Goal: Information Seeking & Learning: Check status

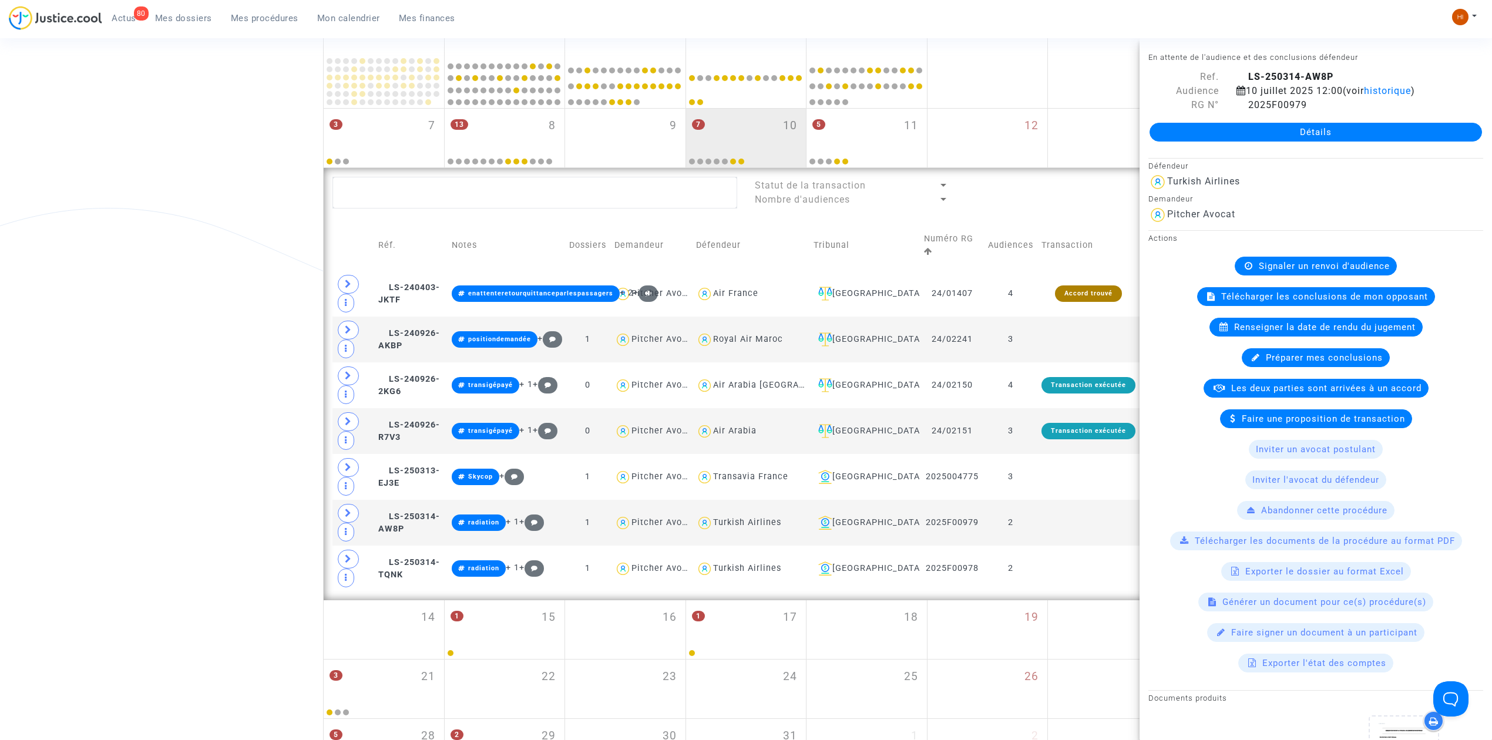
drag, startPoint x: 267, startPoint y: 18, endPoint x: 370, endPoint y: 80, distance: 120.7
click at [266, 19] on span "Mes procédures" at bounding box center [265, 18] width 68 height 11
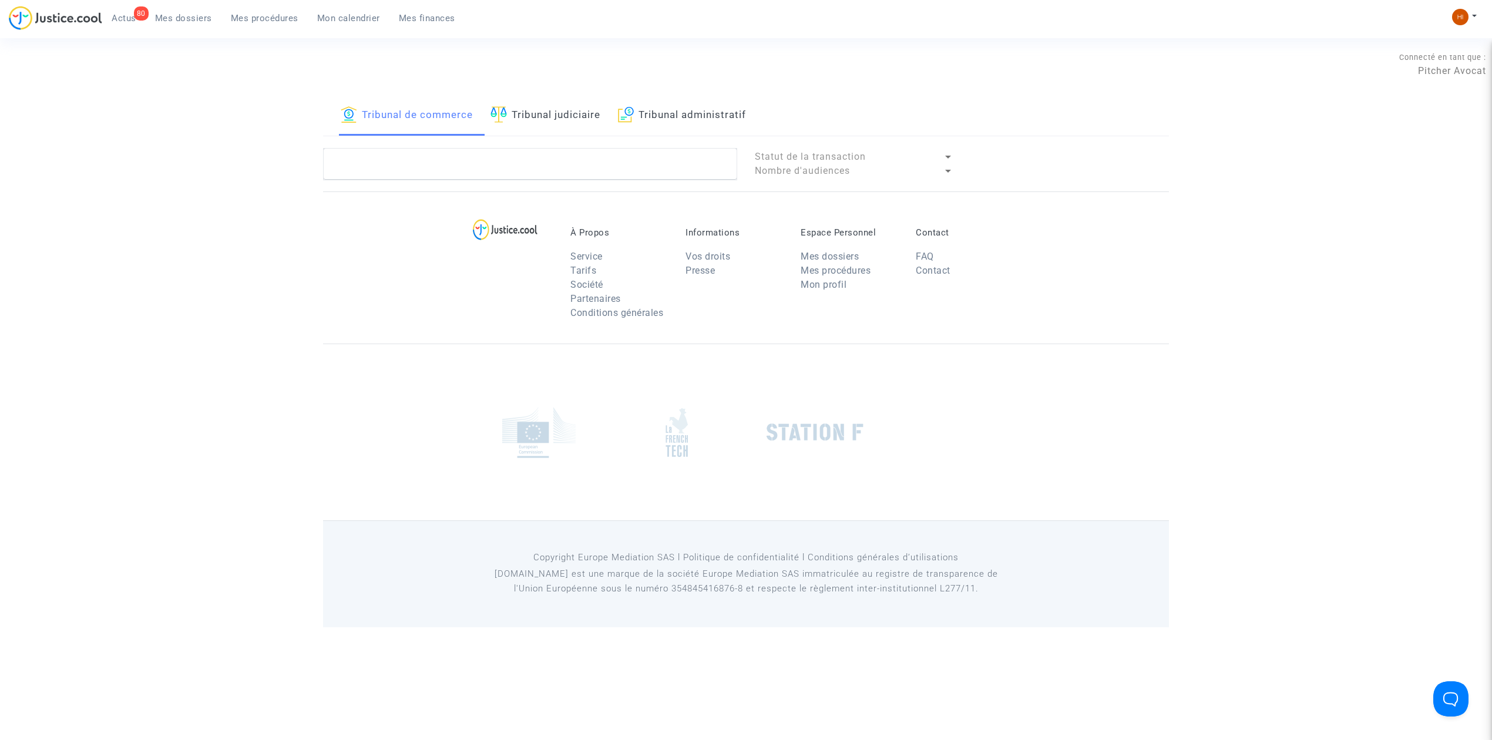
click at [588, 110] on link "Tribunal judiciaire" at bounding box center [545, 116] width 110 height 40
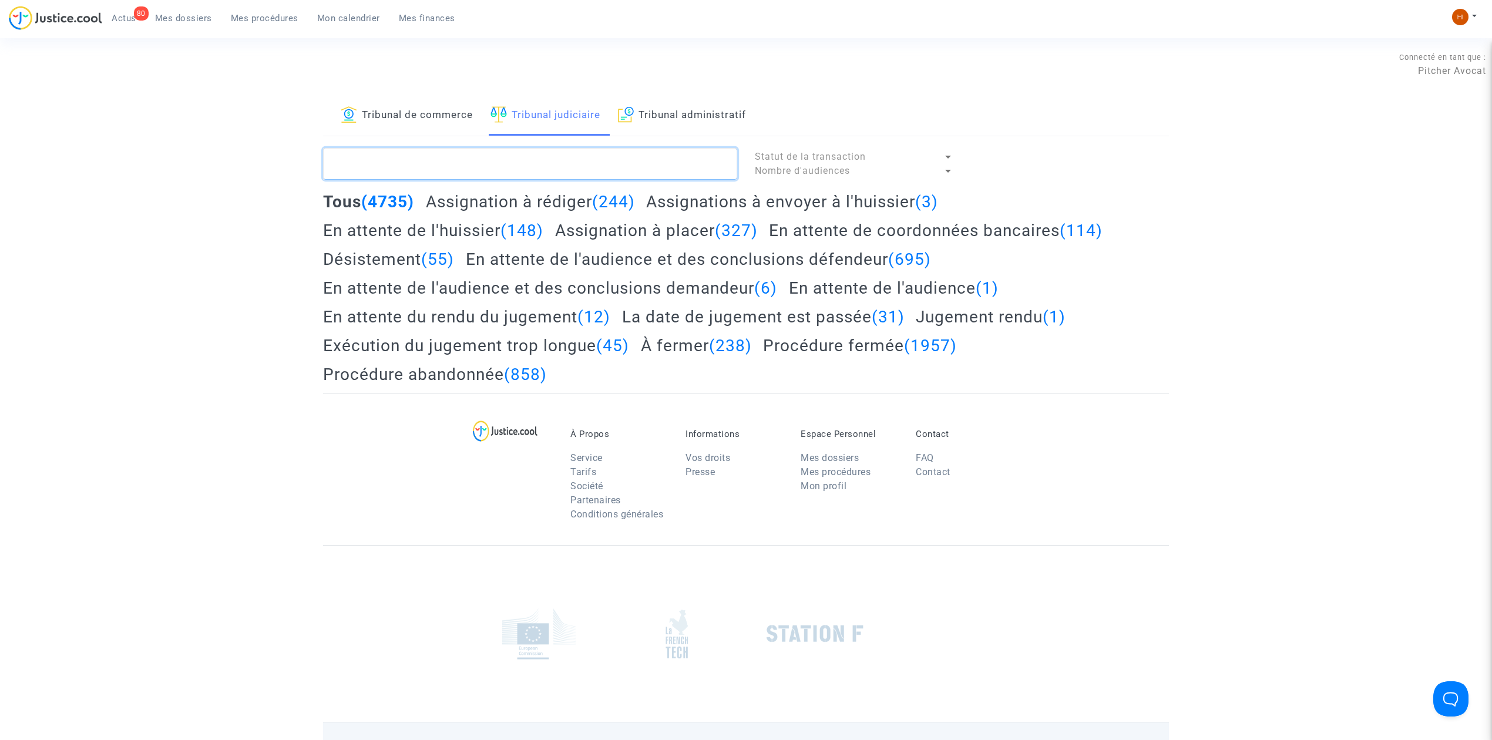
click at [564, 160] on textarea at bounding box center [530, 164] width 414 height 32
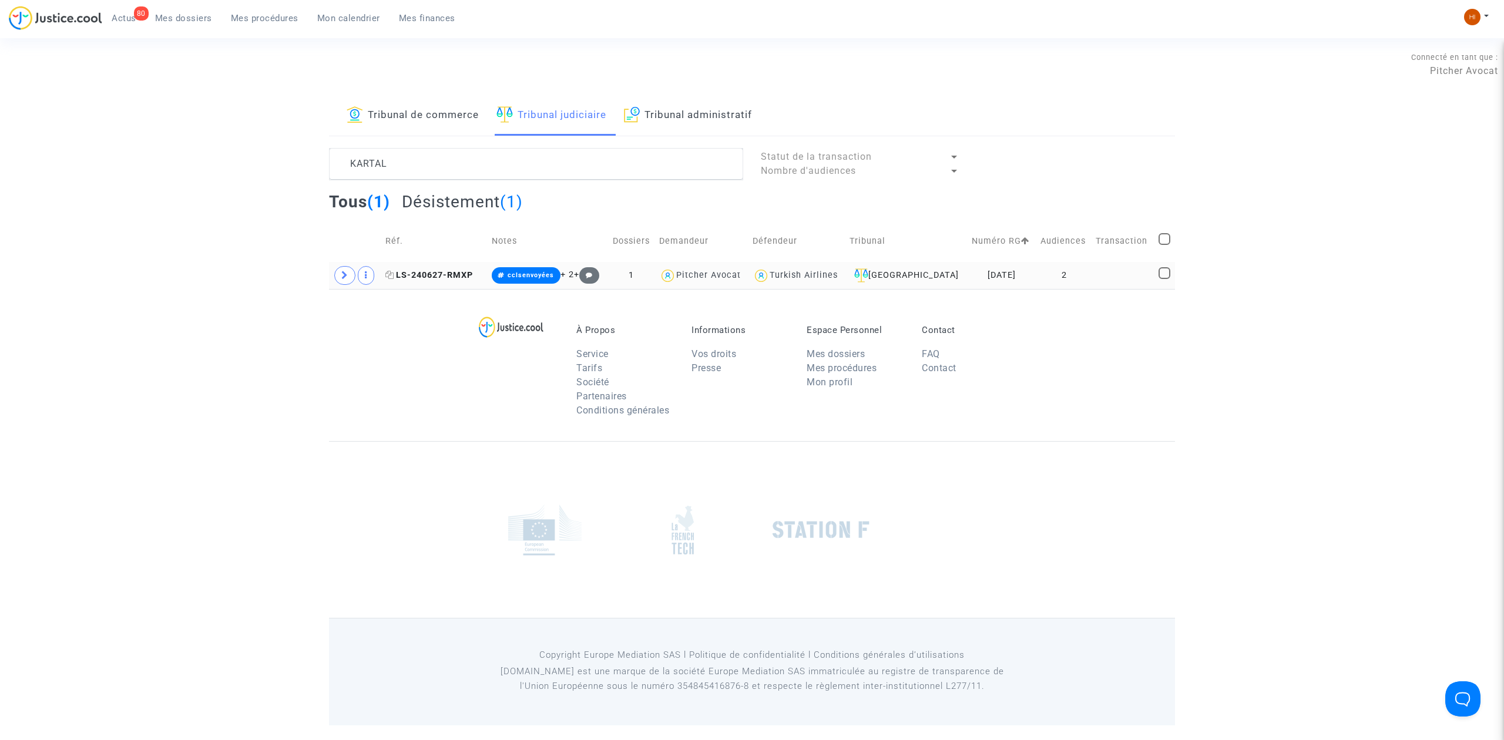
click at [456, 274] on span "LS-240627-RMXP" at bounding box center [429, 275] width 88 height 10
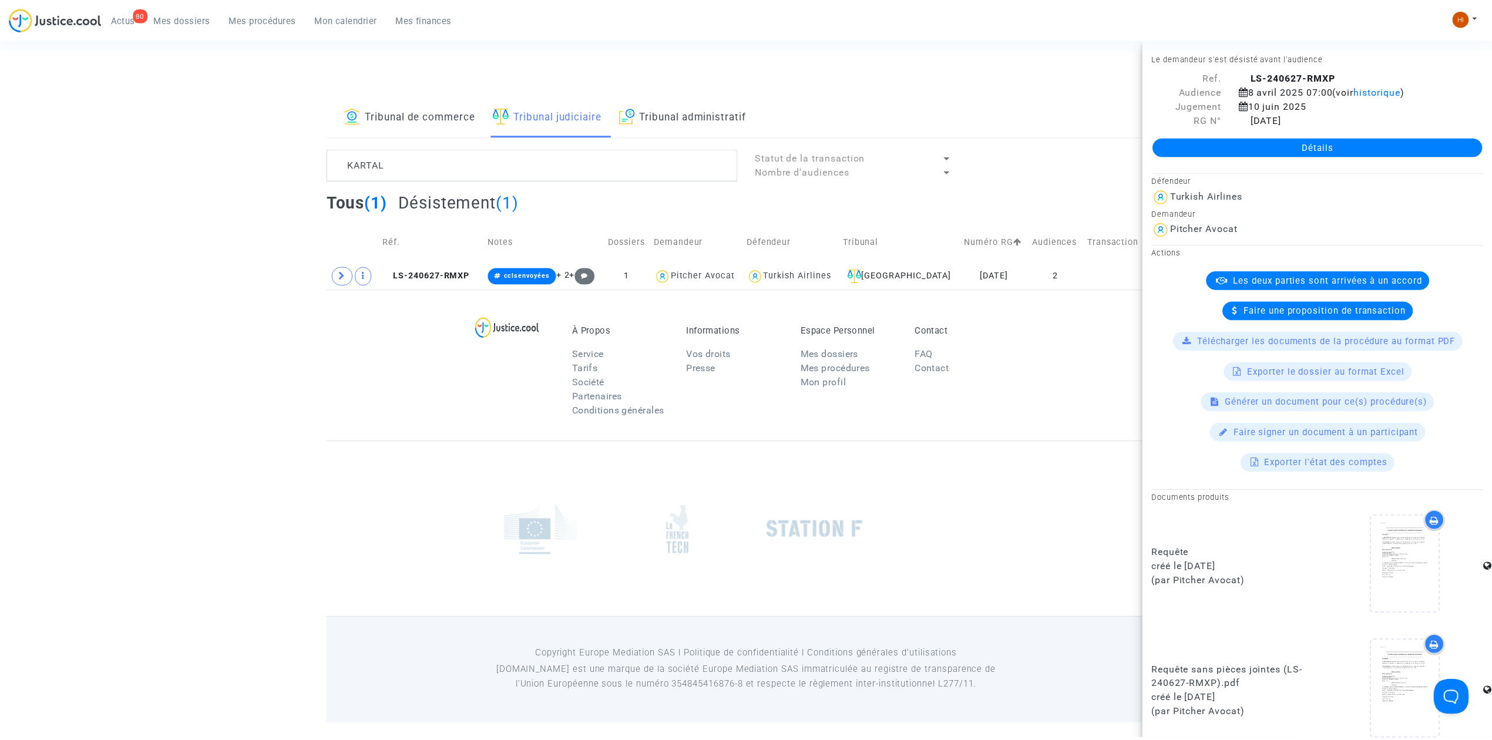
scroll to position [391, 0]
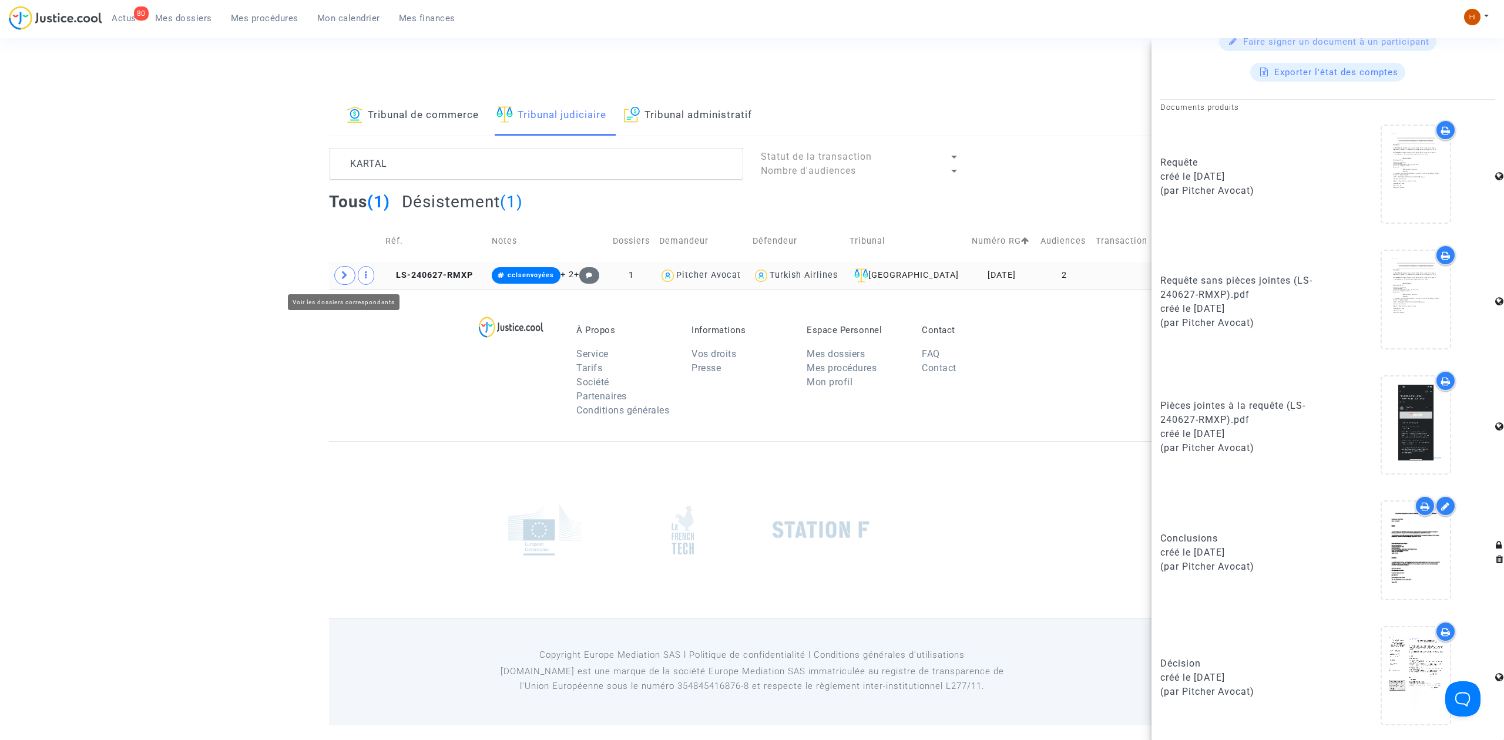
click at [348, 282] on span at bounding box center [344, 275] width 21 height 19
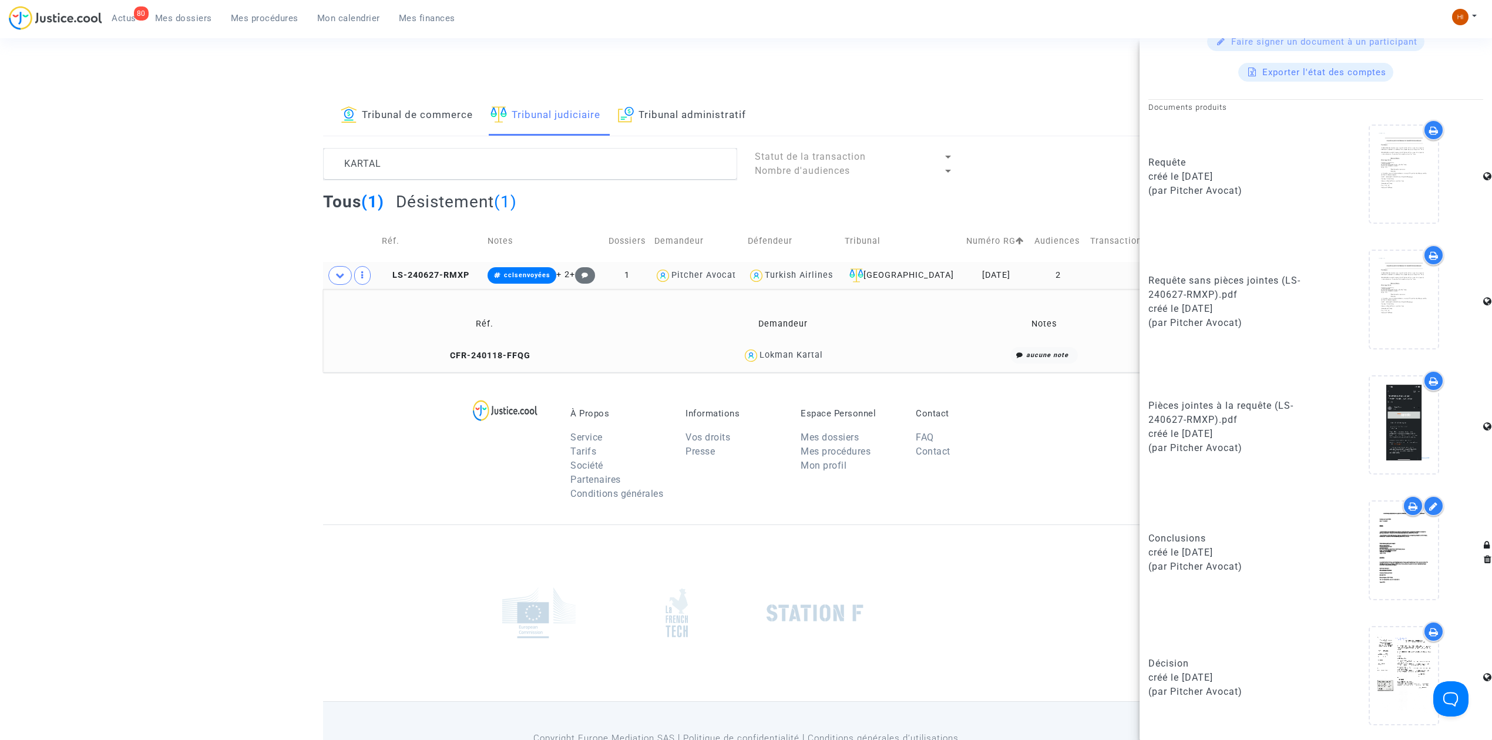
click at [522, 362] on td "CFR-240118-FFQG" at bounding box center [484, 355] width 315 height 25
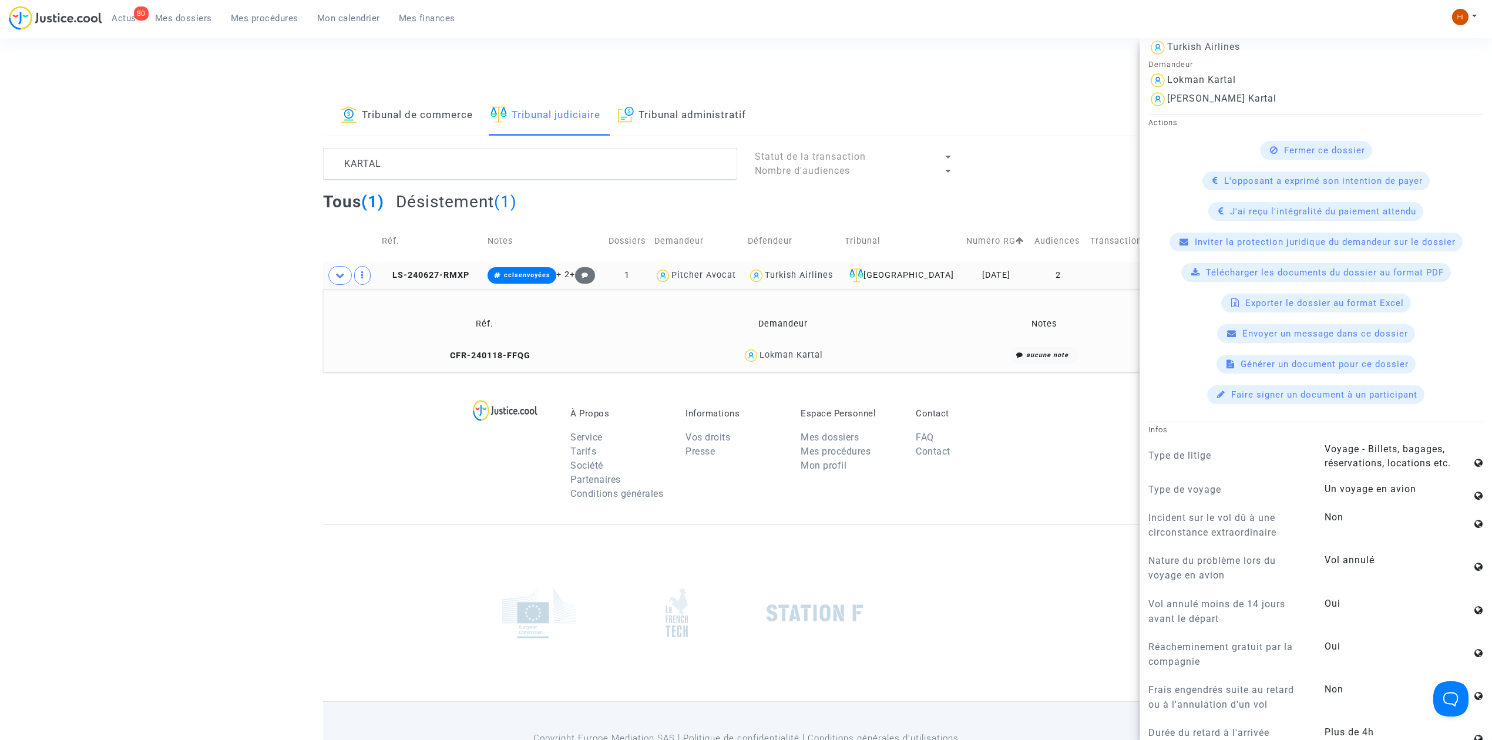
scroll to position [0, 0]
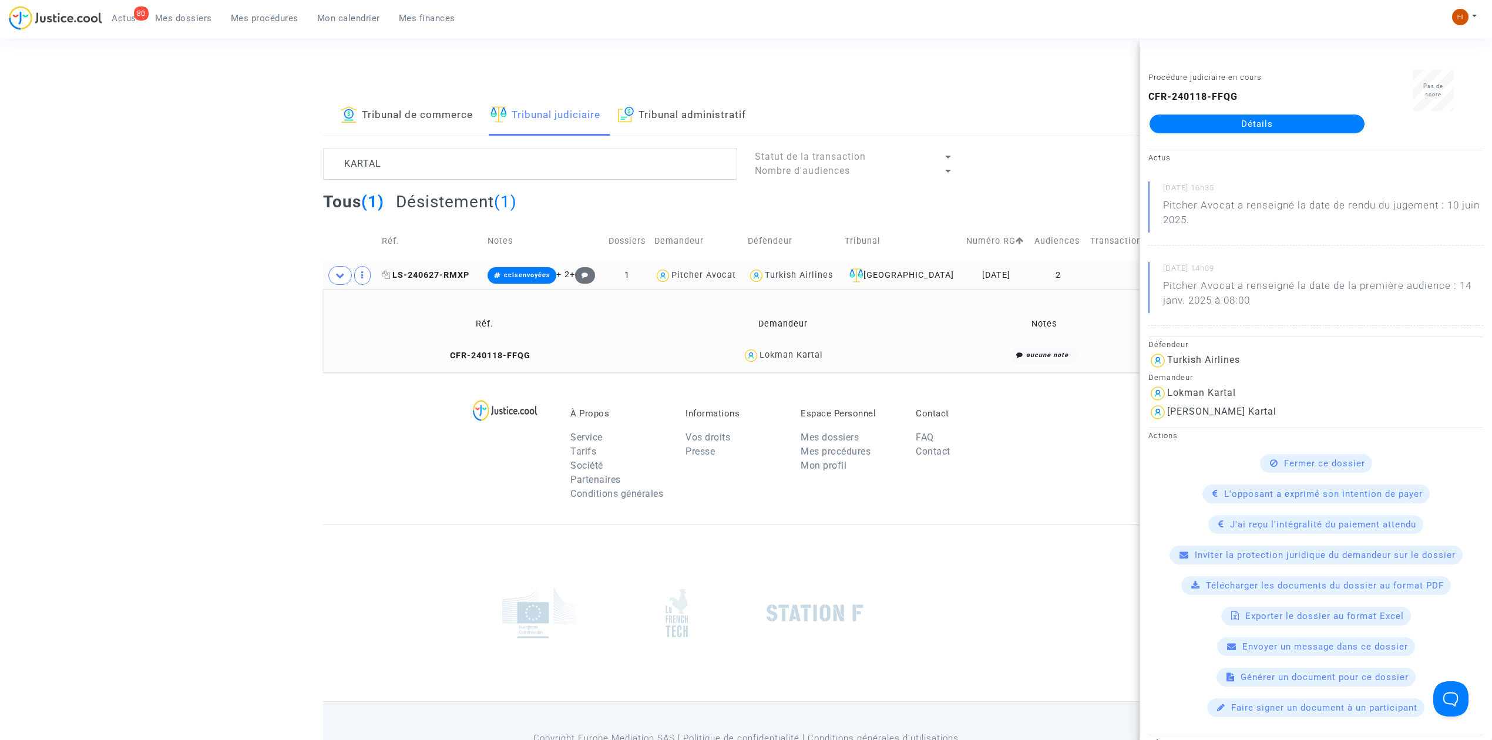
click at [439, 275] on span "LS-240627-RMXP" at bounding box center [426, 275] width 88 height 10
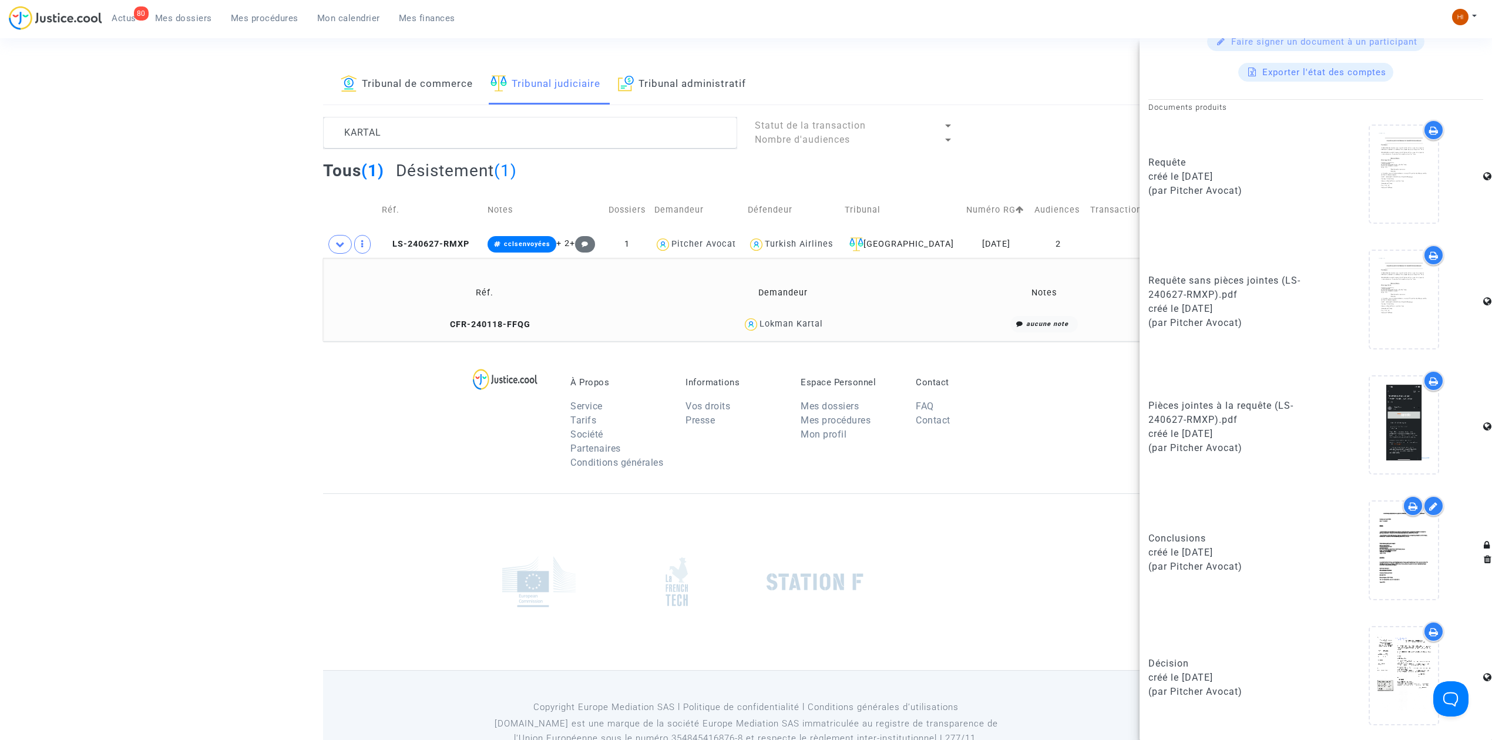
scroll to position [69, 0]
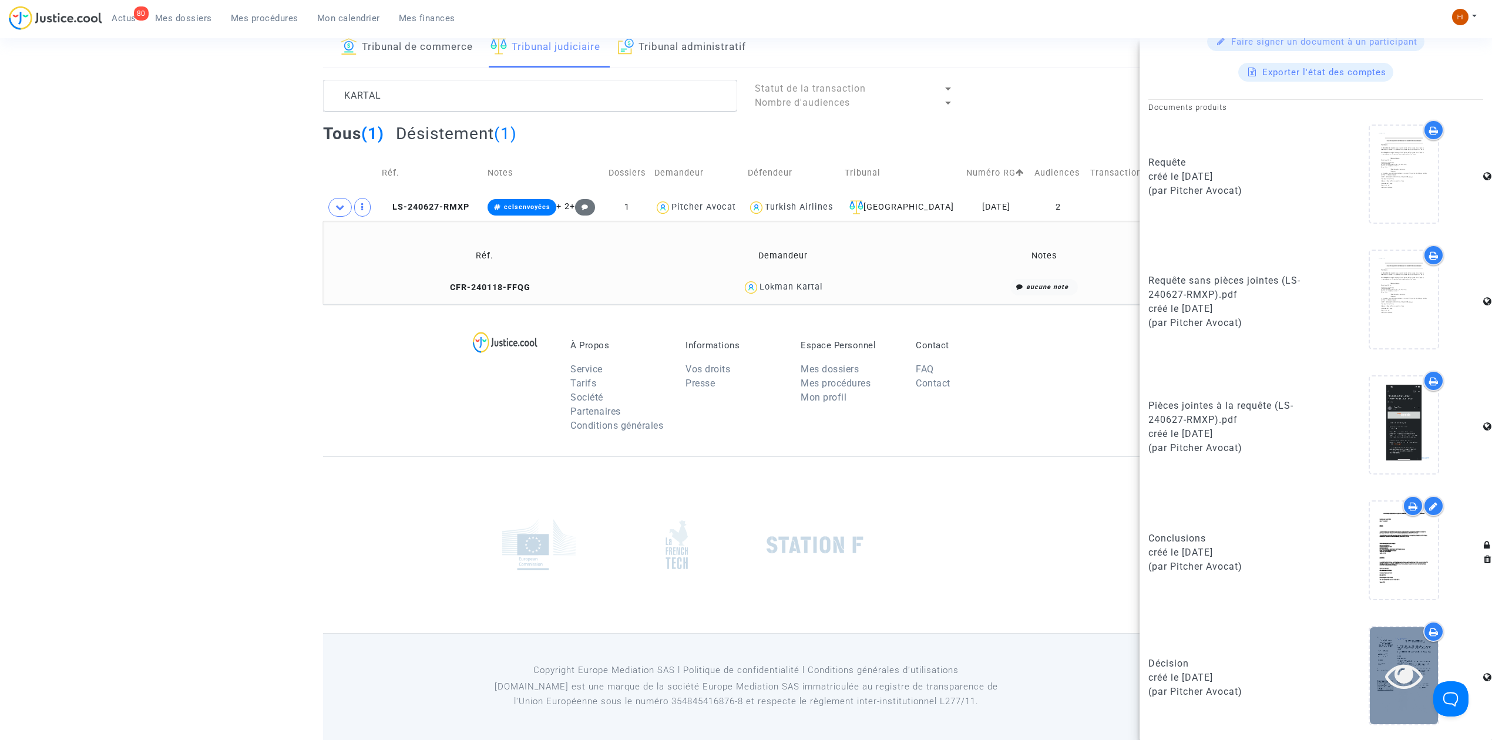
click at [1373, 670] on div at bounding box center [1404, 676] width 68 height 38
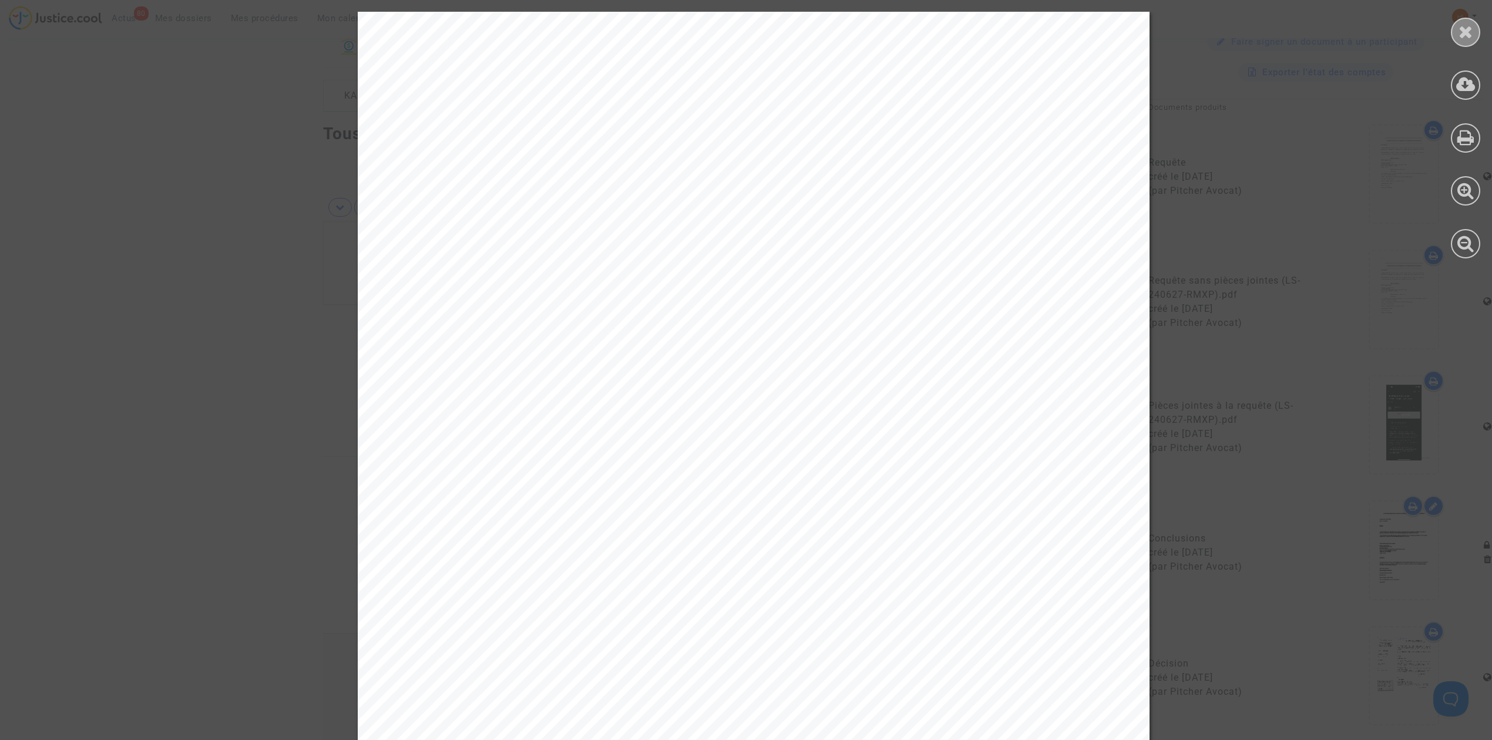
click at [1468, 26] on icon at bounding box center [1465, 32] width 15 height 18
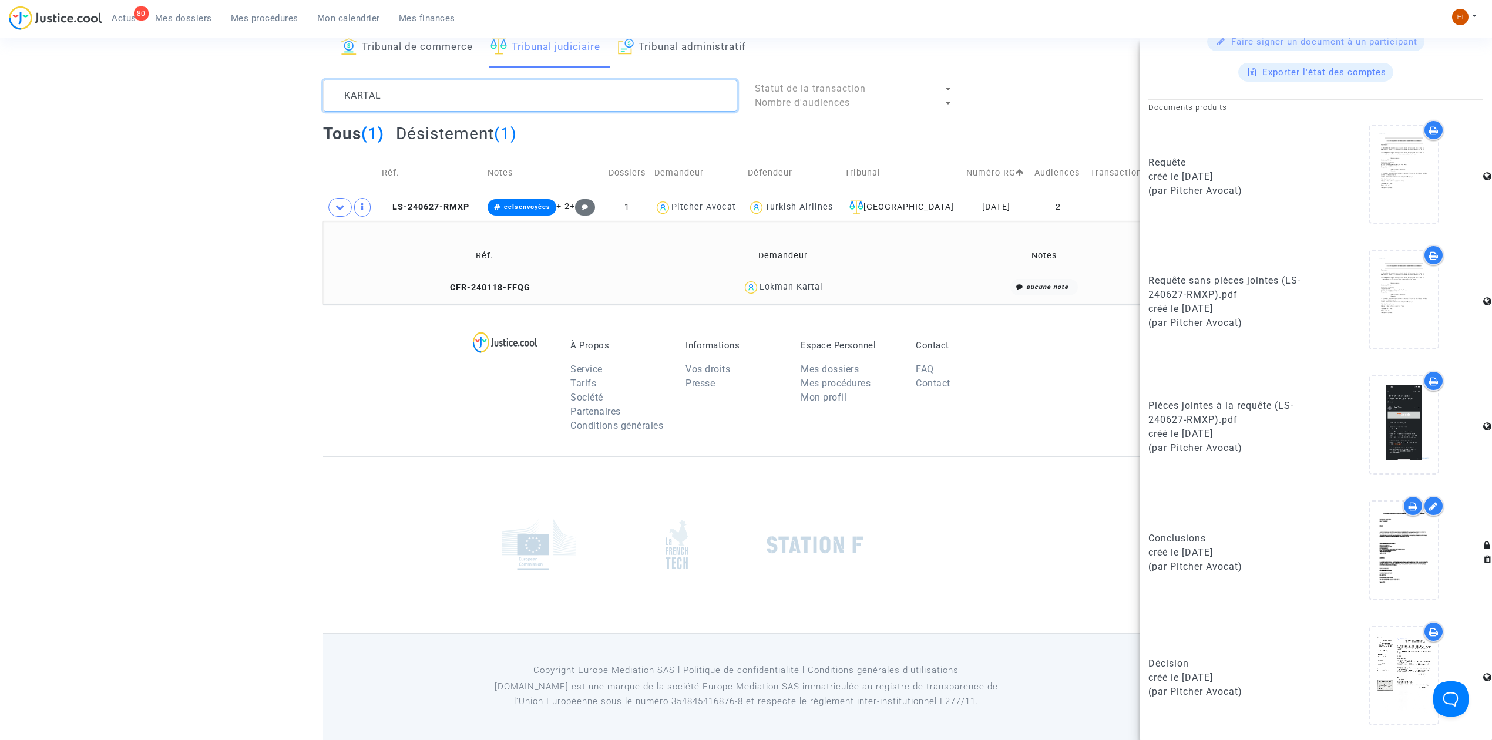
drag, startPoint x: 567, startPoint y: 100, endPoint x: 167, endPoint y: 100, distance: 400.0
click at [167, 100] on div "Tribunal de commerce Tribunal judiciaire Tribunal administratif KARTAL Statut d…" at bounding box center [746, 166] width 1492 height 277
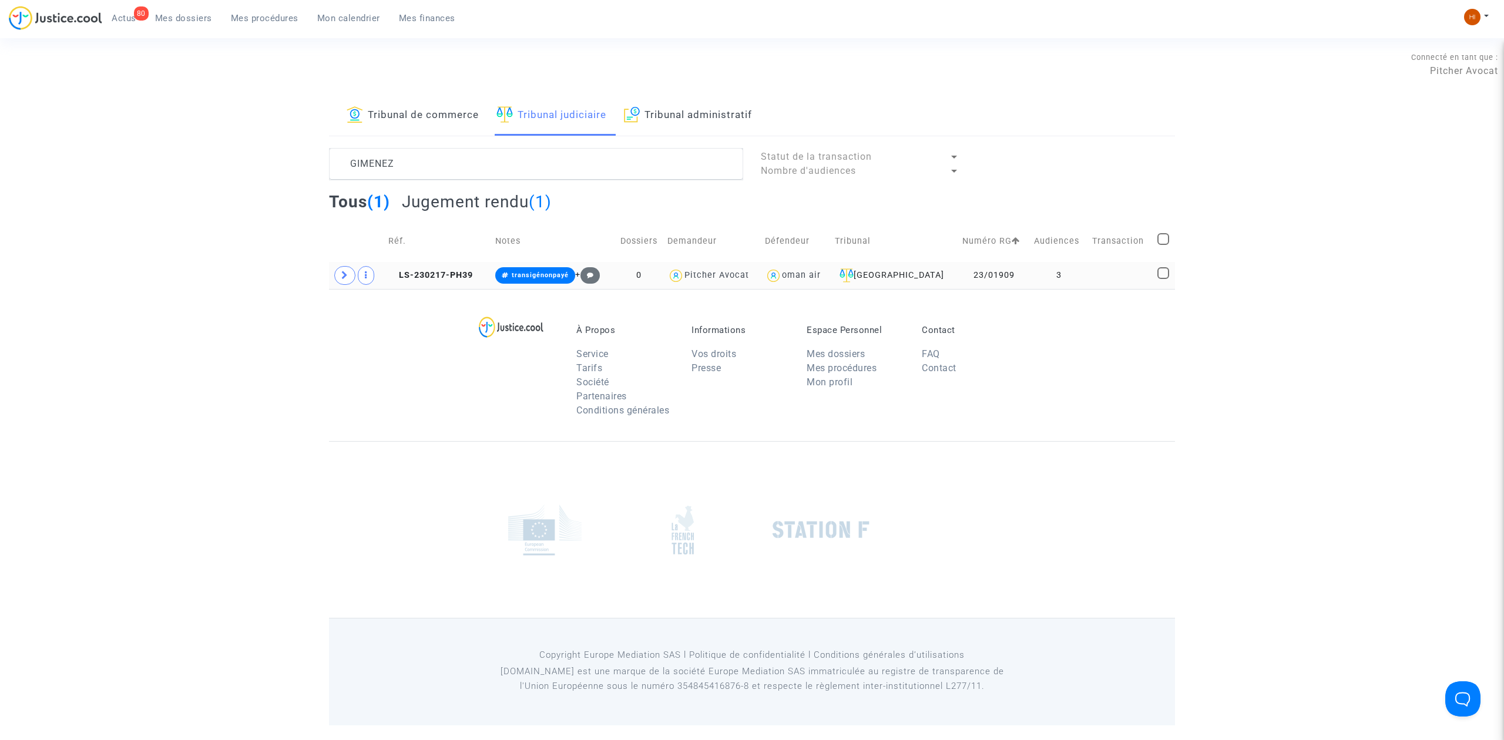
click at [421, 267] on td "LS-230217-PH39" at bounding box center [437, 275] width 107 height 27
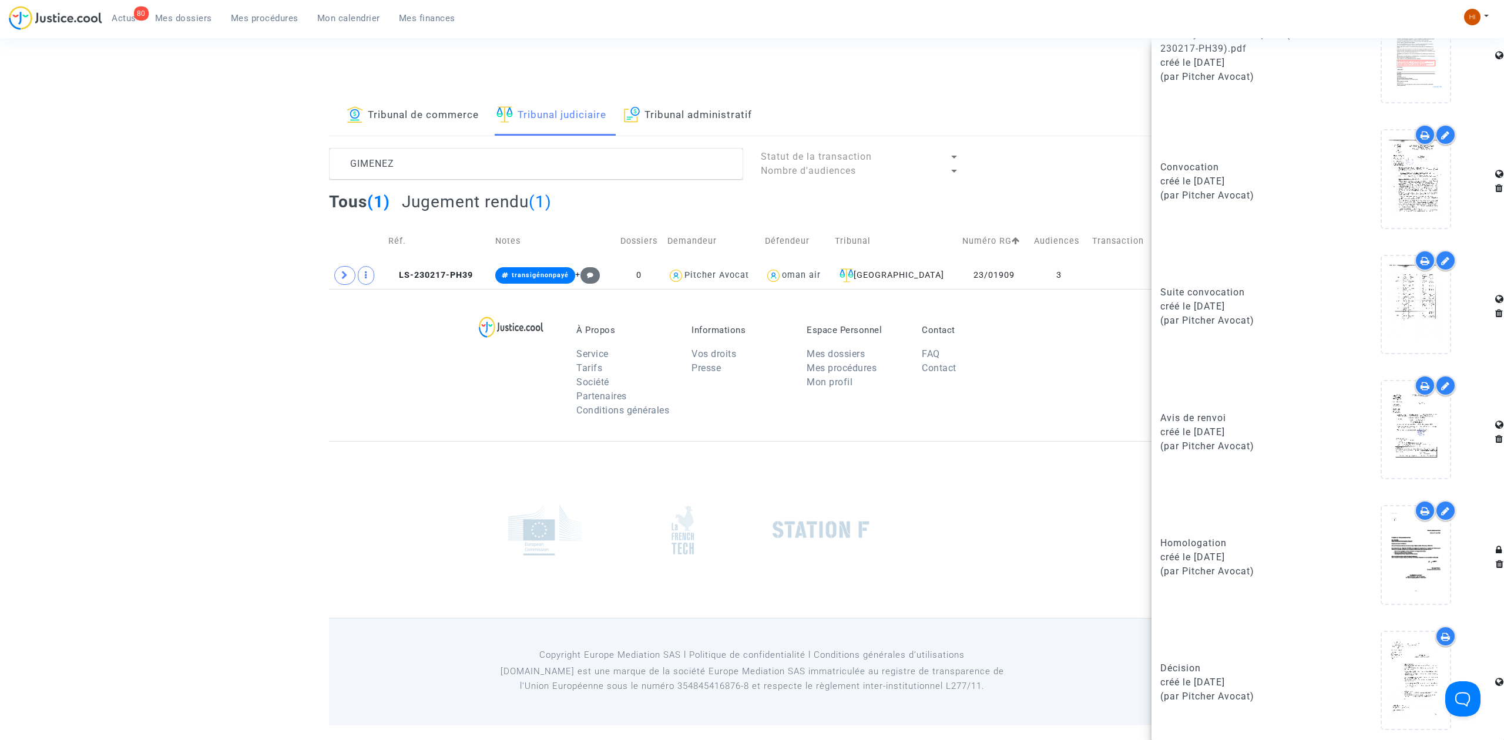
scroll to position [950, 0]
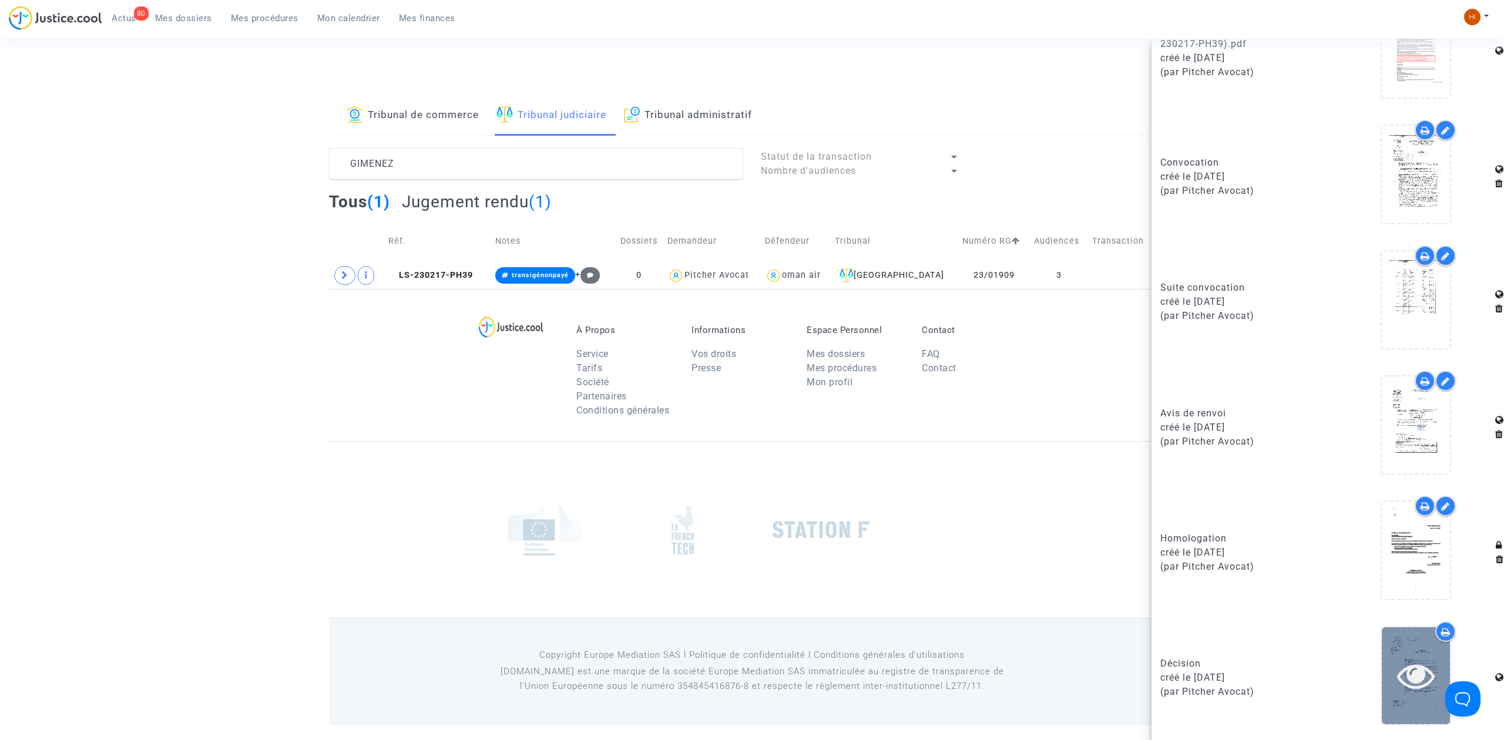
click at [1382, 694] on div at bounding box center [1415, 675] width 68 height 97
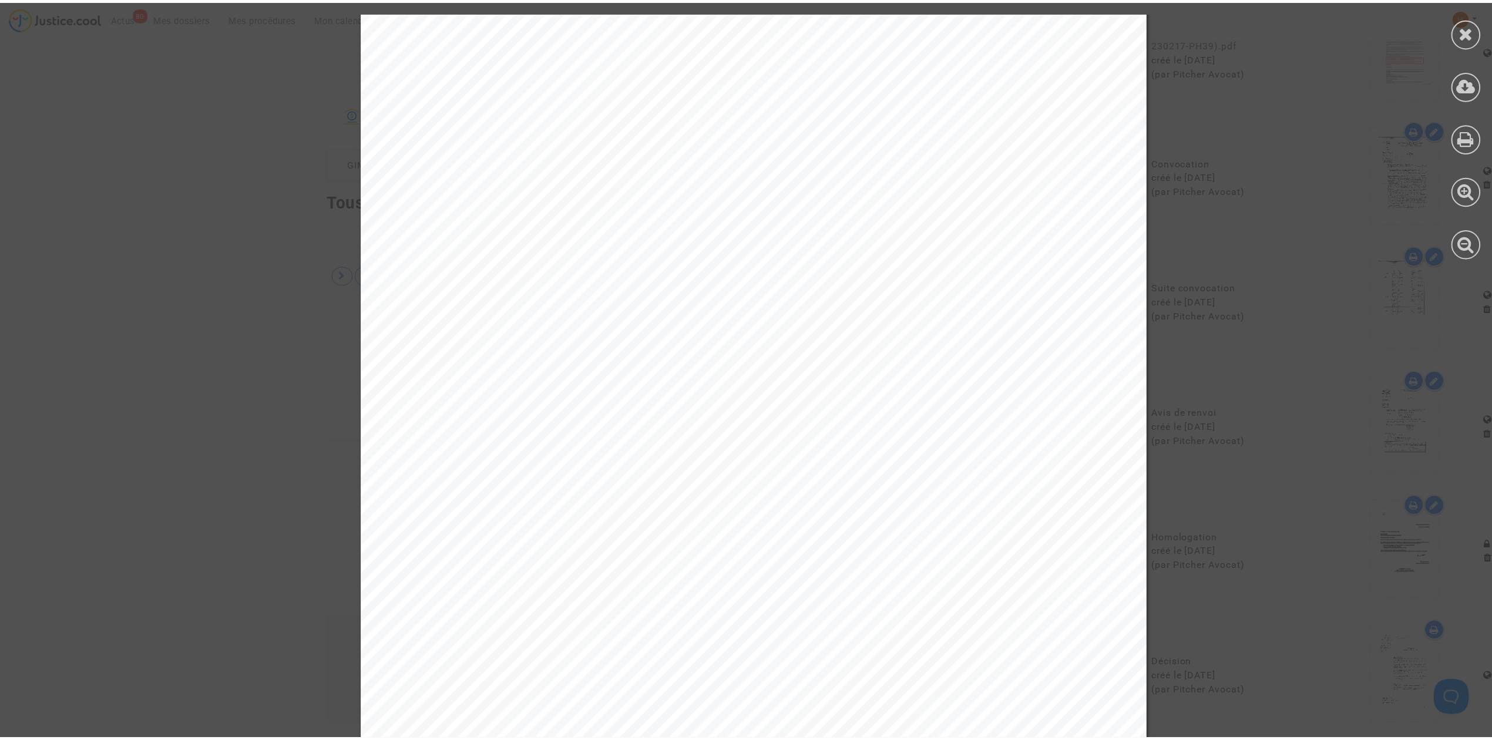
scroll to position [2427, 0]
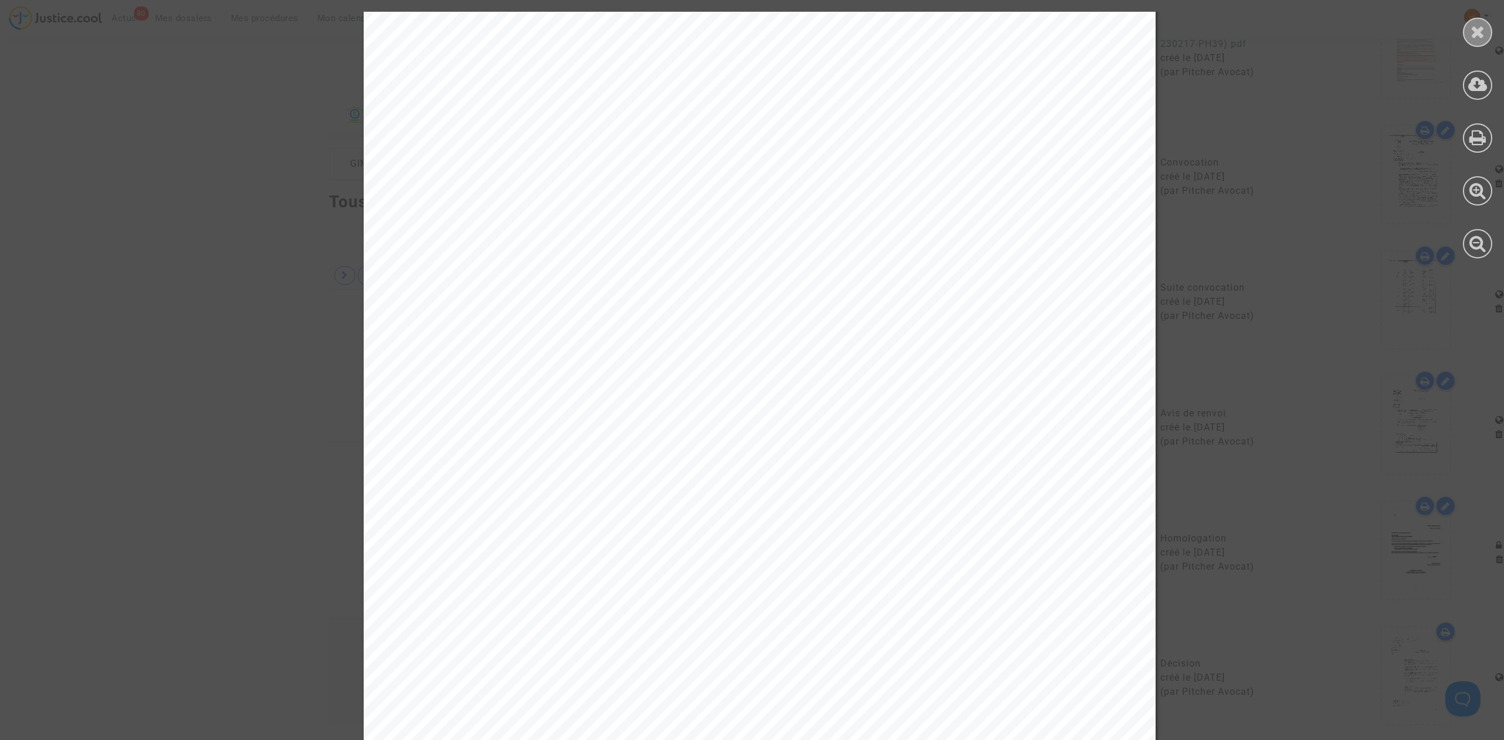
click at [1475, 34] on icon at bounding box center [1477, 32] width 15 height 18
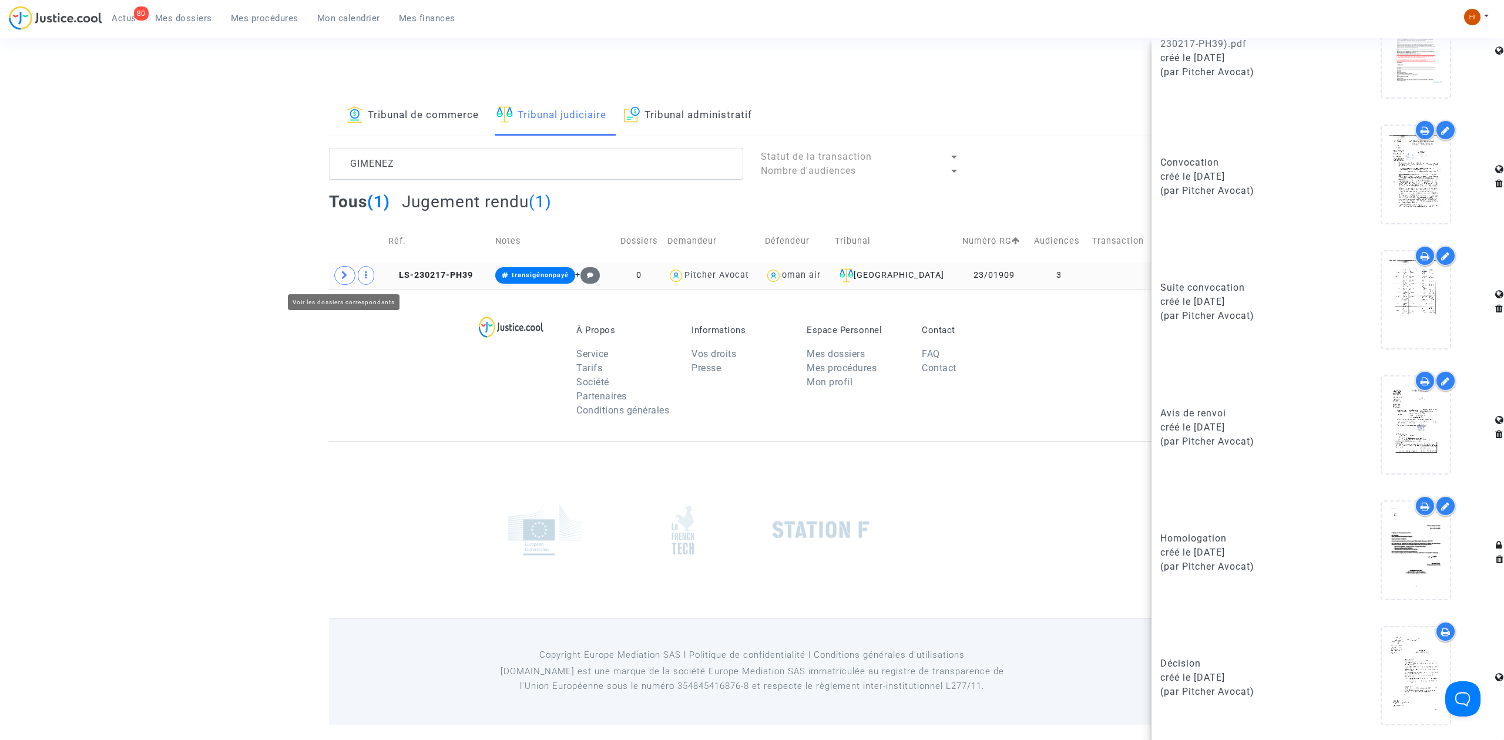
click at [345, 285] on span at bounding box center [344, 275] width 21 height 19
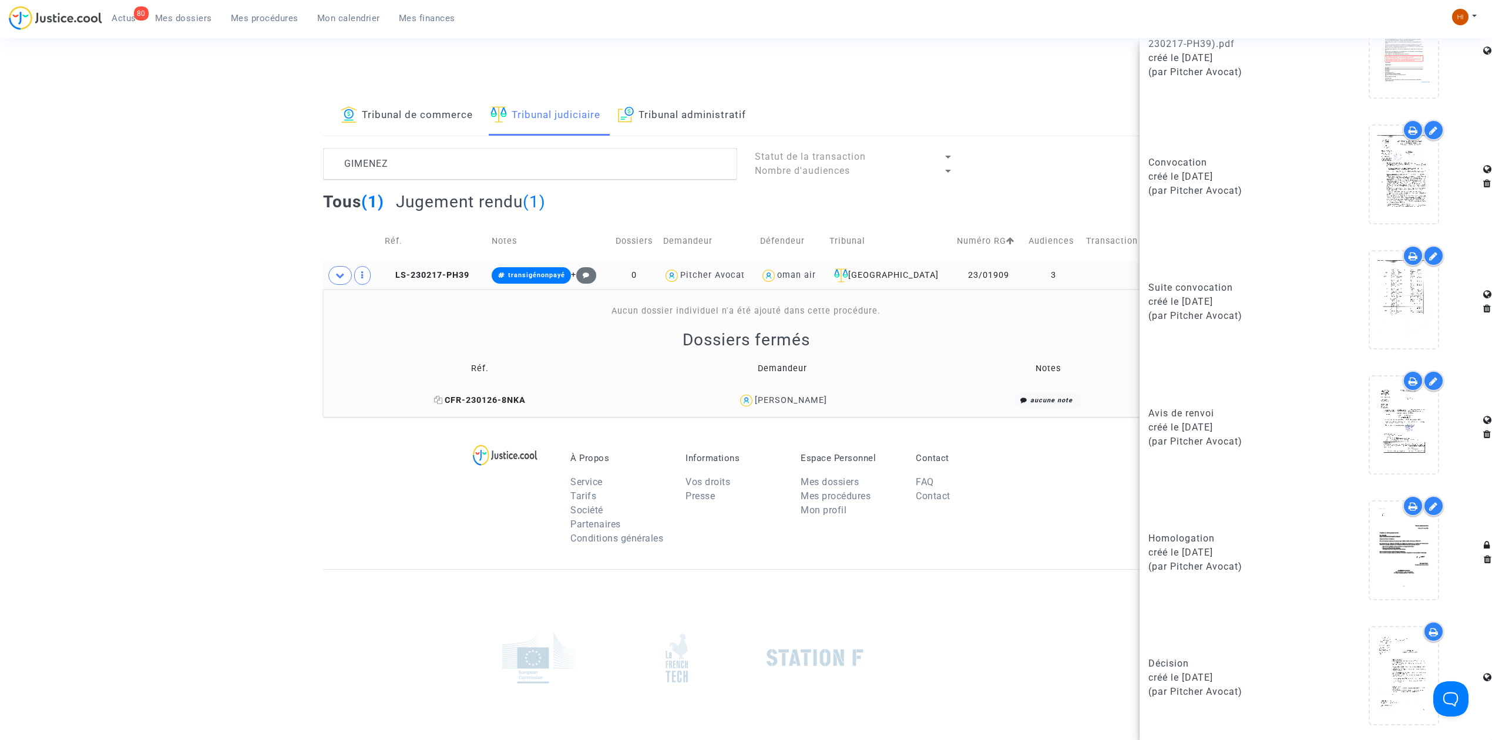
click at [494, 402] on span "CFR-230126-8NKA" at bounding box center [480, 400] width 92 height 10
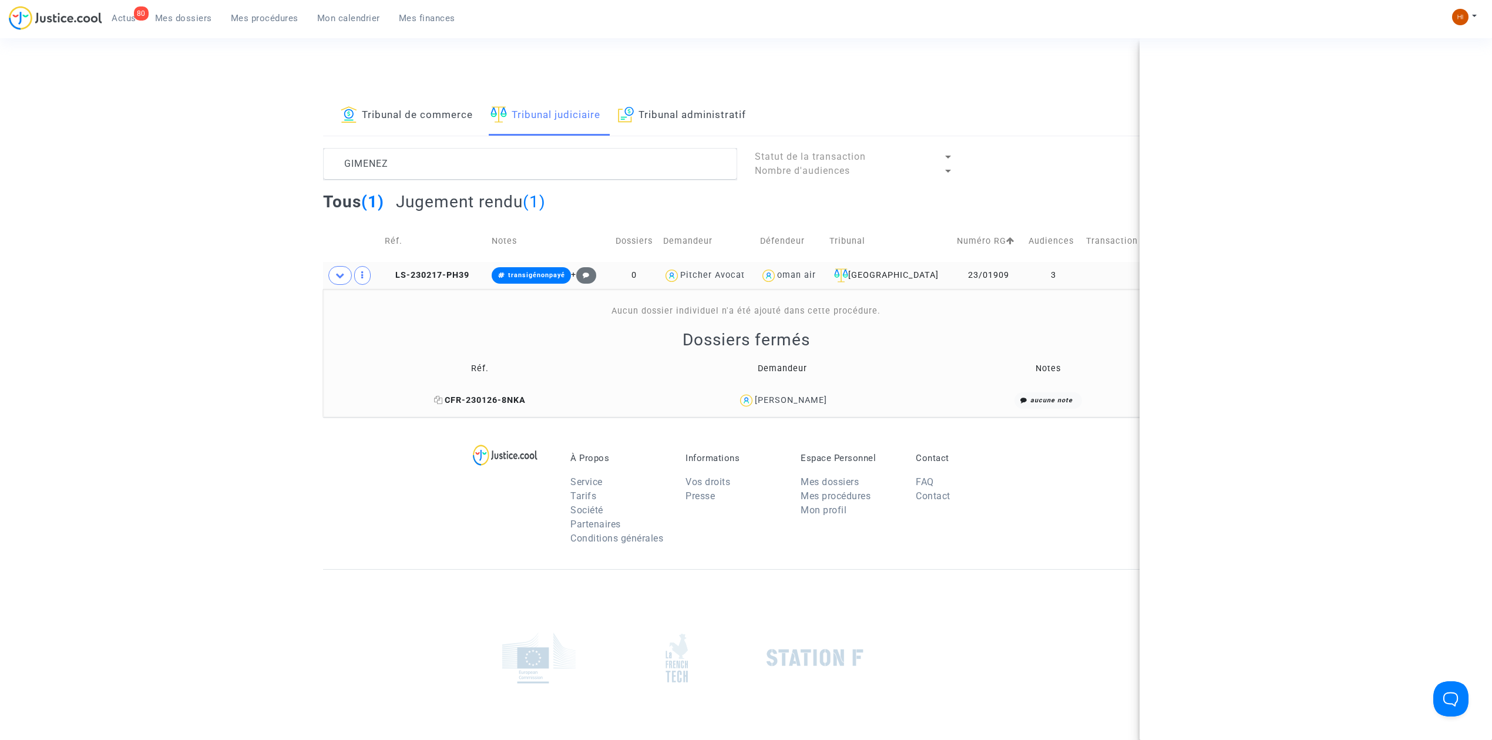
scroll to position [0, 0]
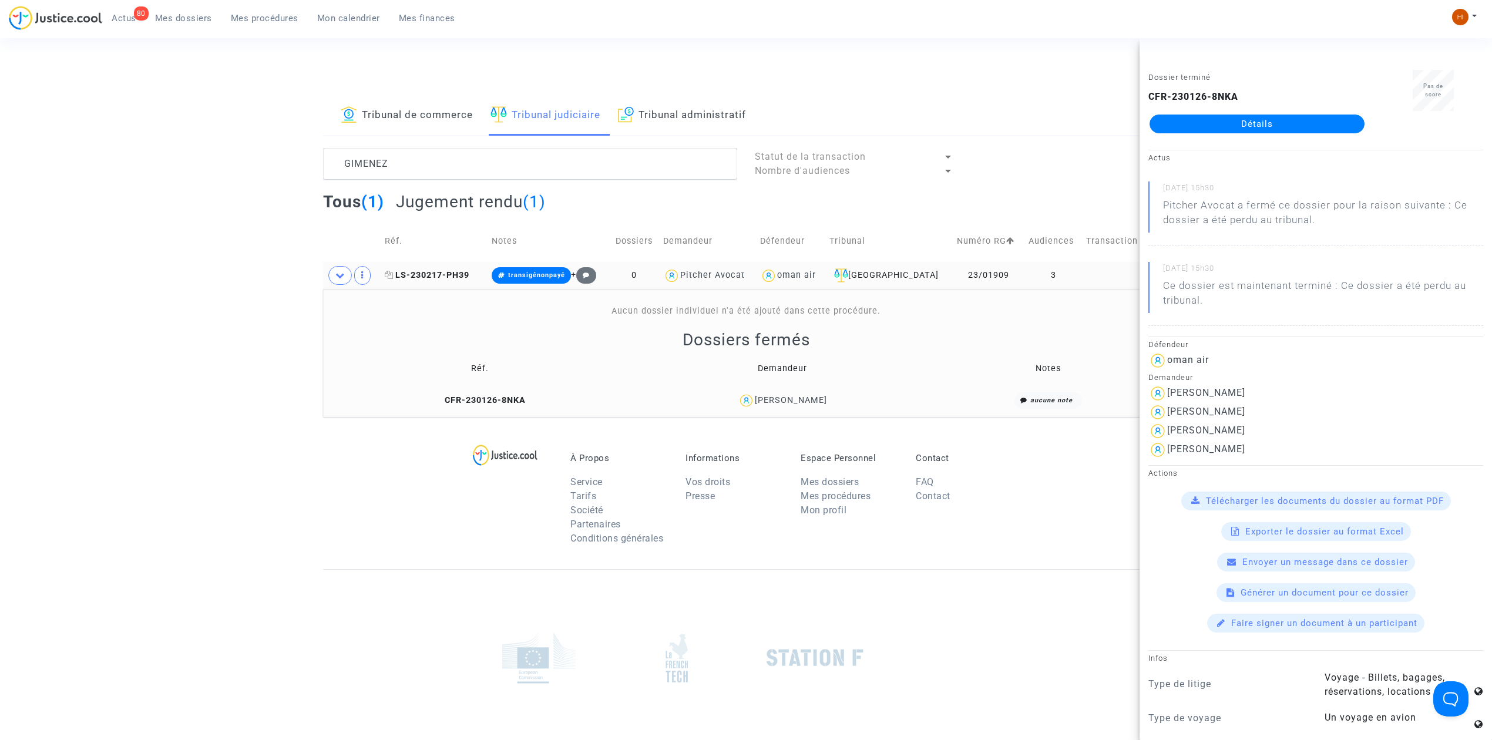
click at [428, 273] on span "LS-230217-PH39" at bounding box center [427, 275] width 85 height 10
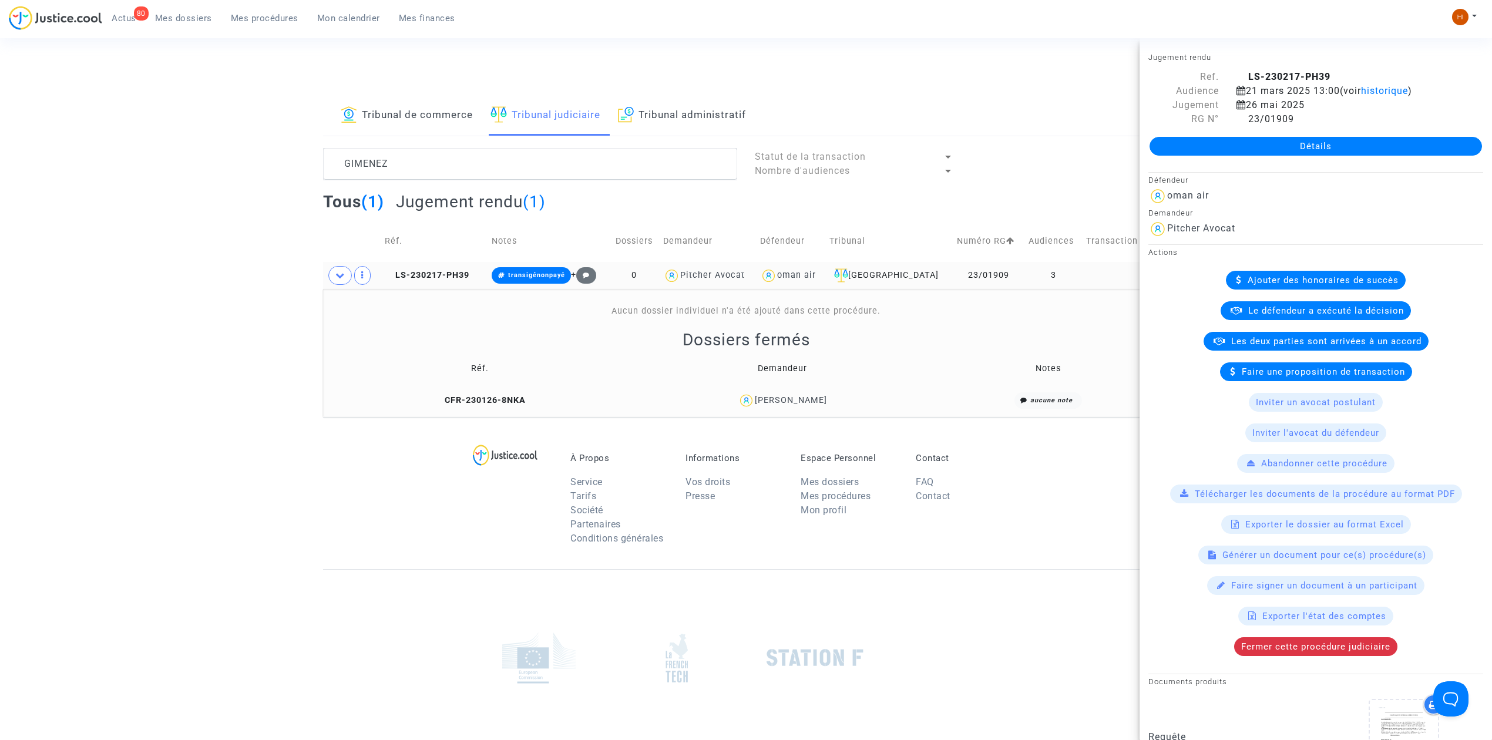
drag, startPoint x: 426, startPoint y: 274, endPoint x: 487, endPoint y: 274, distance: 61.1
click at [426, 274] on span "LS-230217-PH39" at bounding box center [427, 275] width 85 height 10
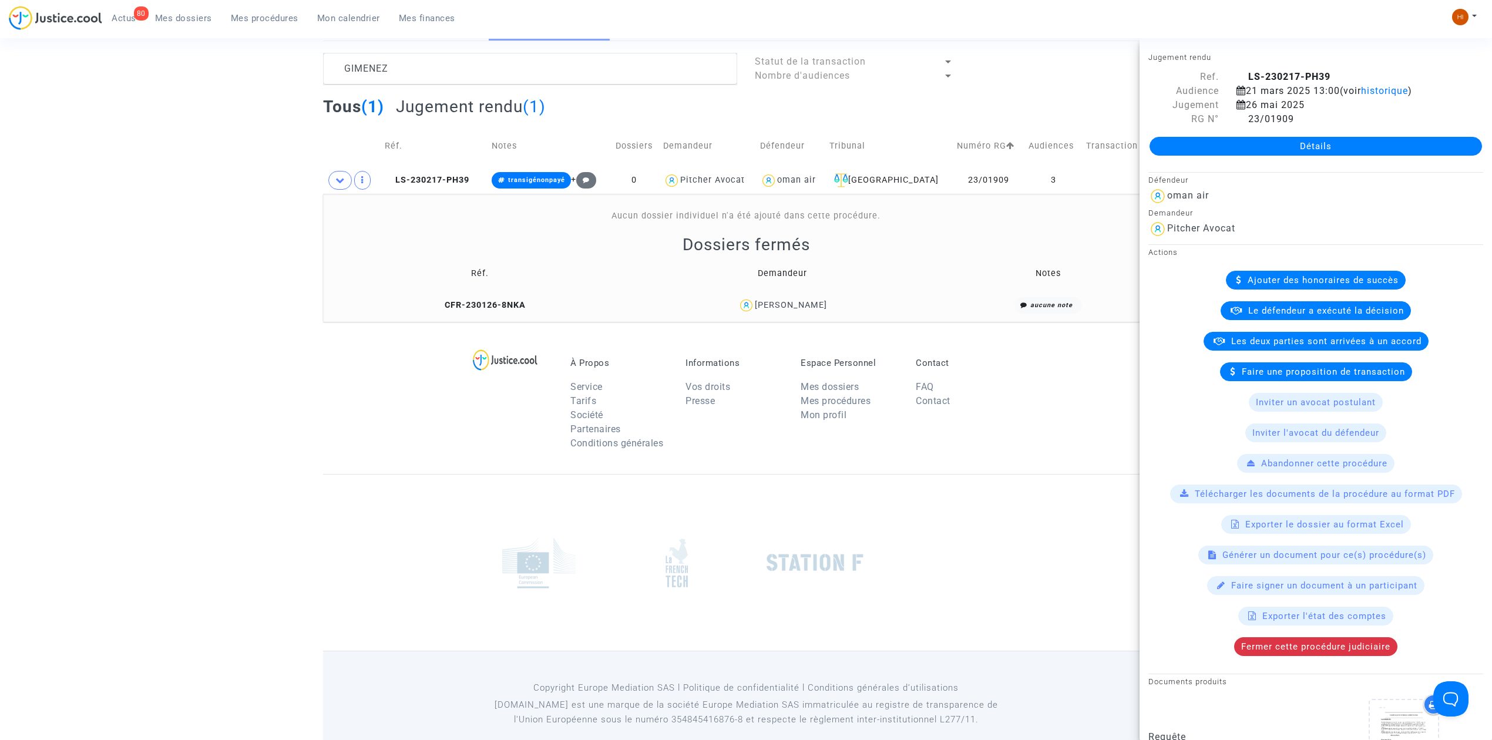
scroll to position [115, 0]
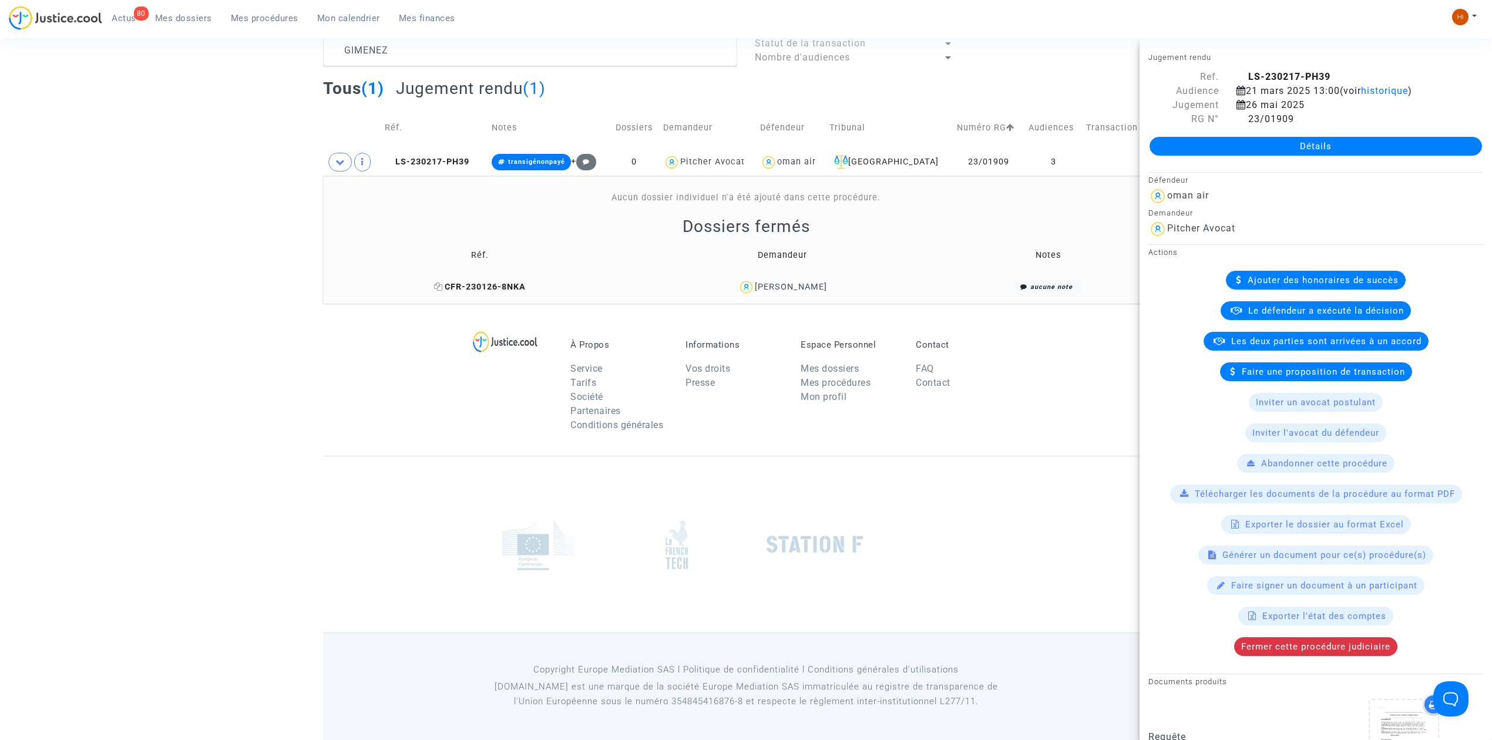
click at [483, 282] on span "CFR-230126-8NKA" at bounding box center [480, 287] width 92 height 10
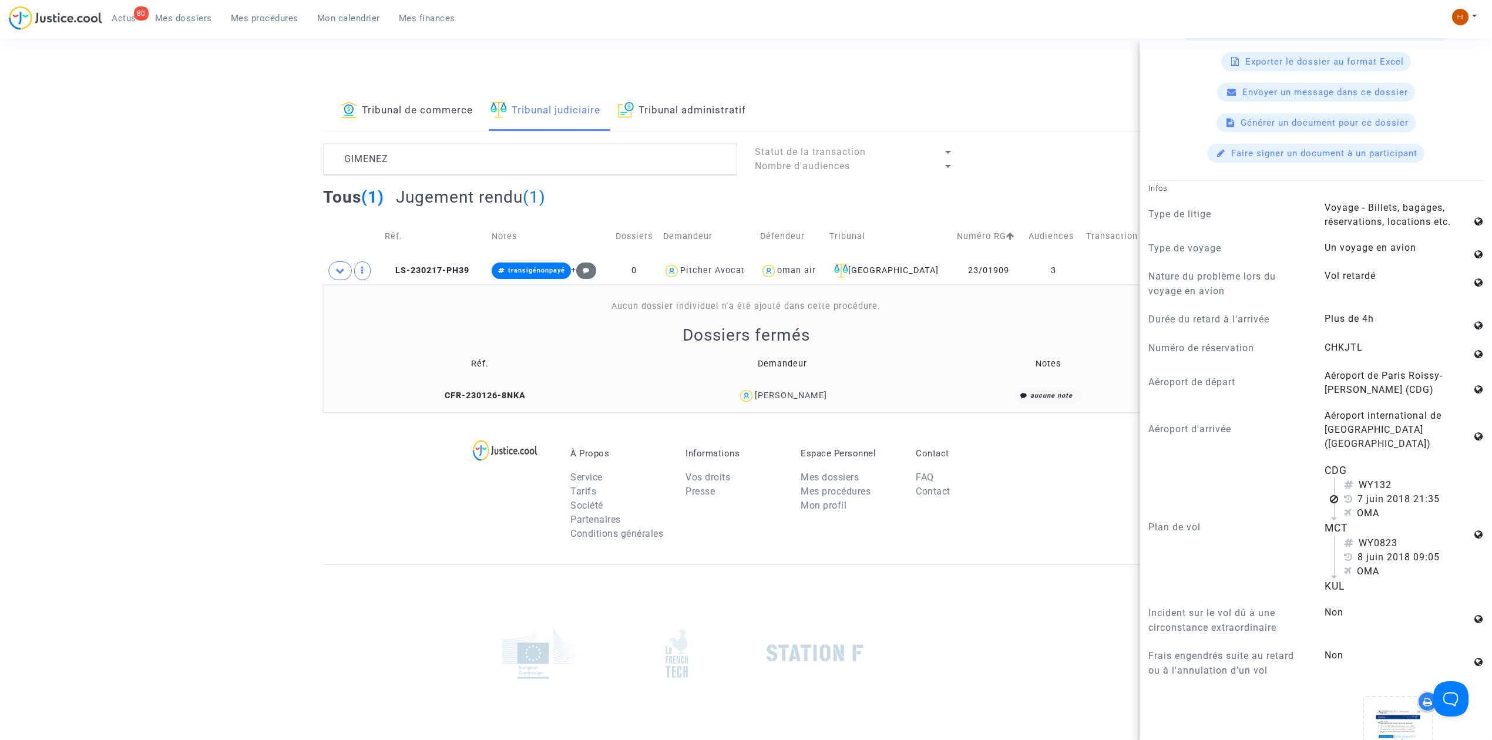
scroll to position [0, 0]
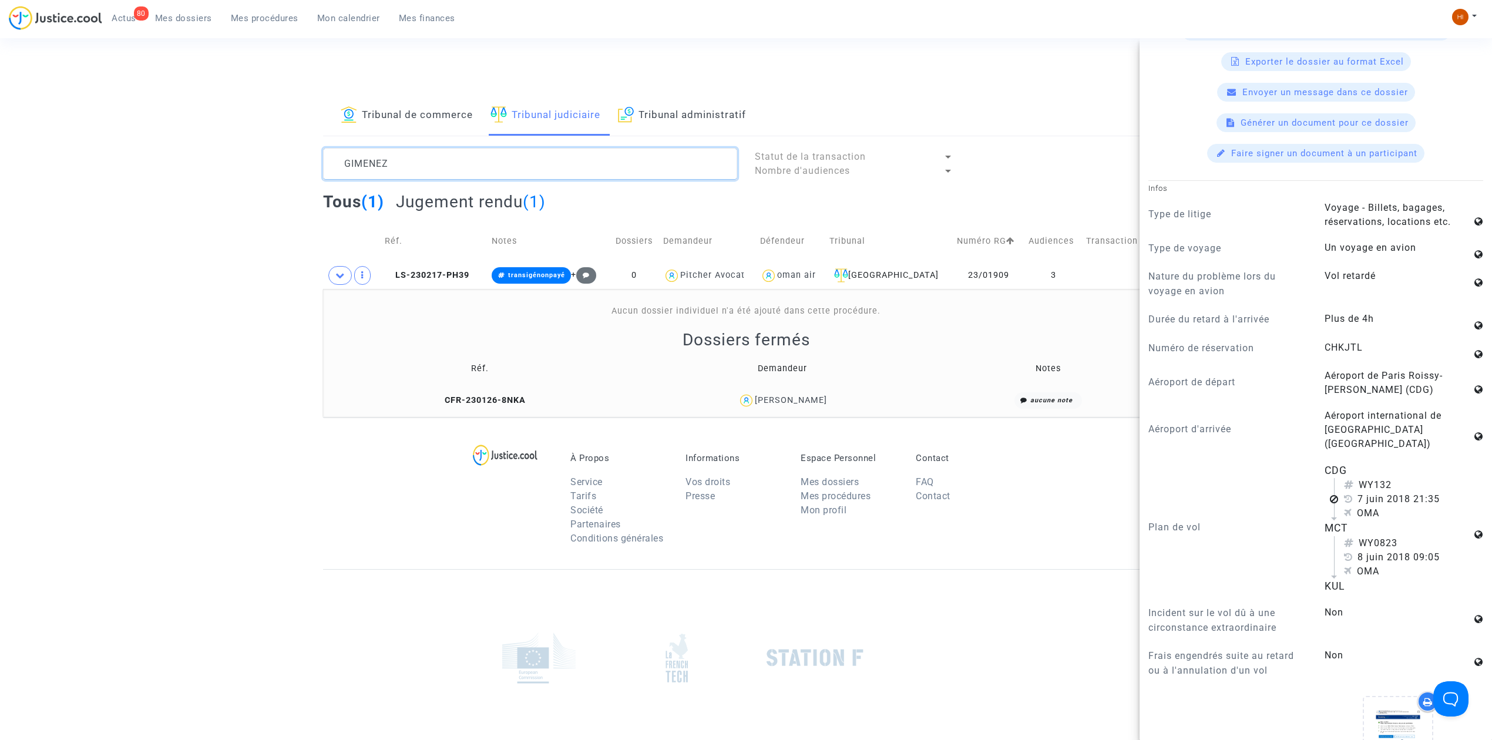
click at [537, 161] on textarea at bounding box center [530, 164] width 414 height 32
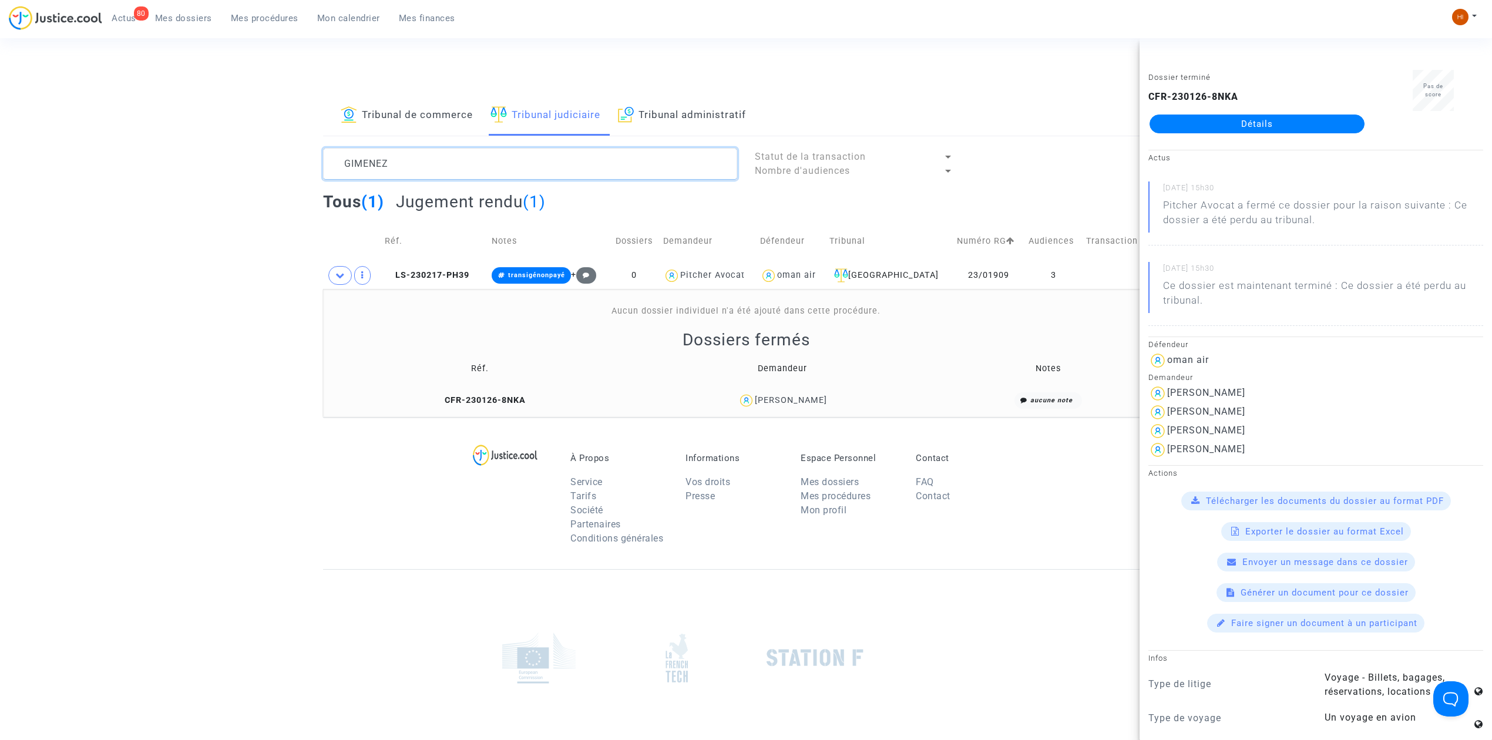
click at [537, 161] on textarea at bounding box center [530, 164] width 414 height 32
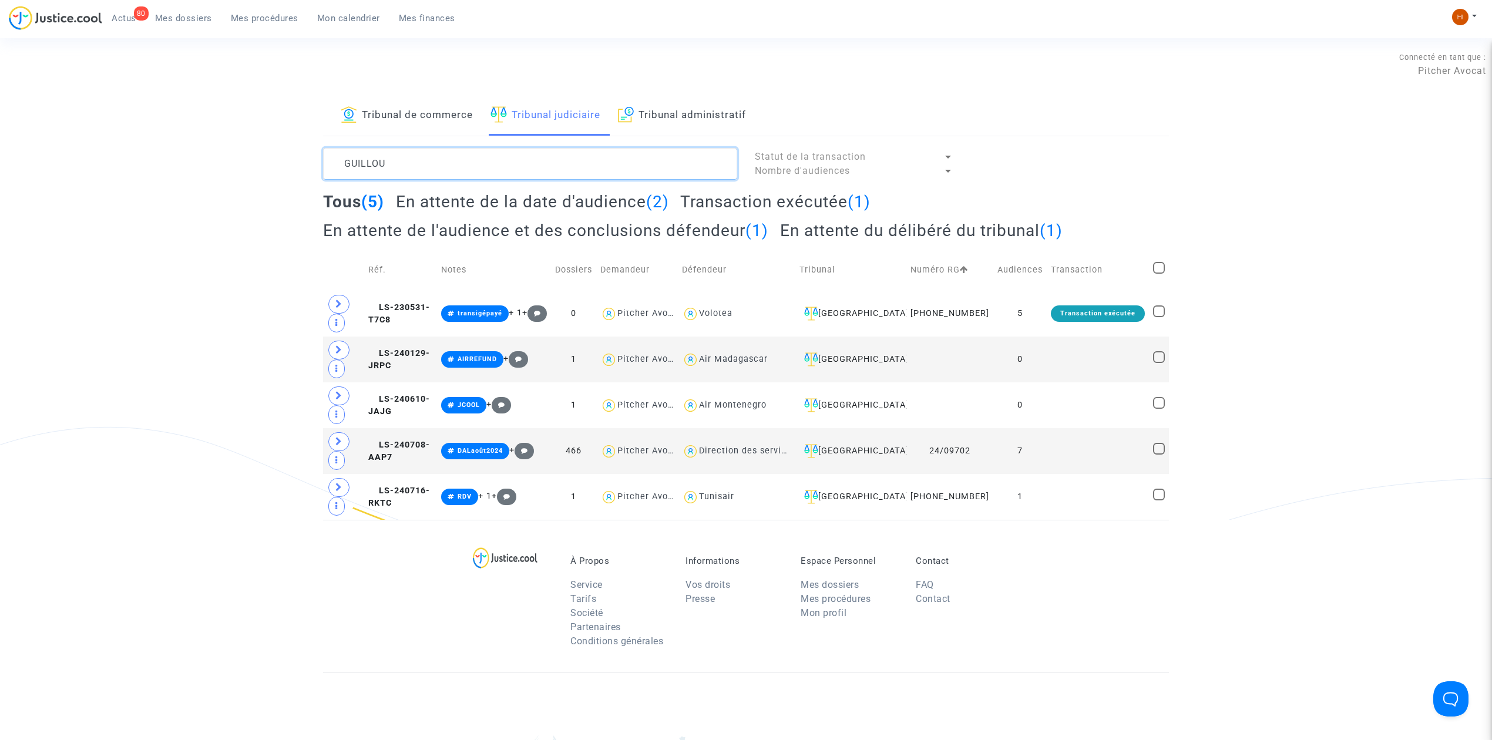
drag, startPoint x: 445, startPoint y: 160, endPoint x: 158, endPoint y: 161, distance: 287.2
click at [163, 161] on div "Tribunal de commerce Tribunal judiciaire Tribunal administratif GUILLOU Statut …" at bounding box center [746, 308] width 1492 height 424
type textarea "GUILLOU"
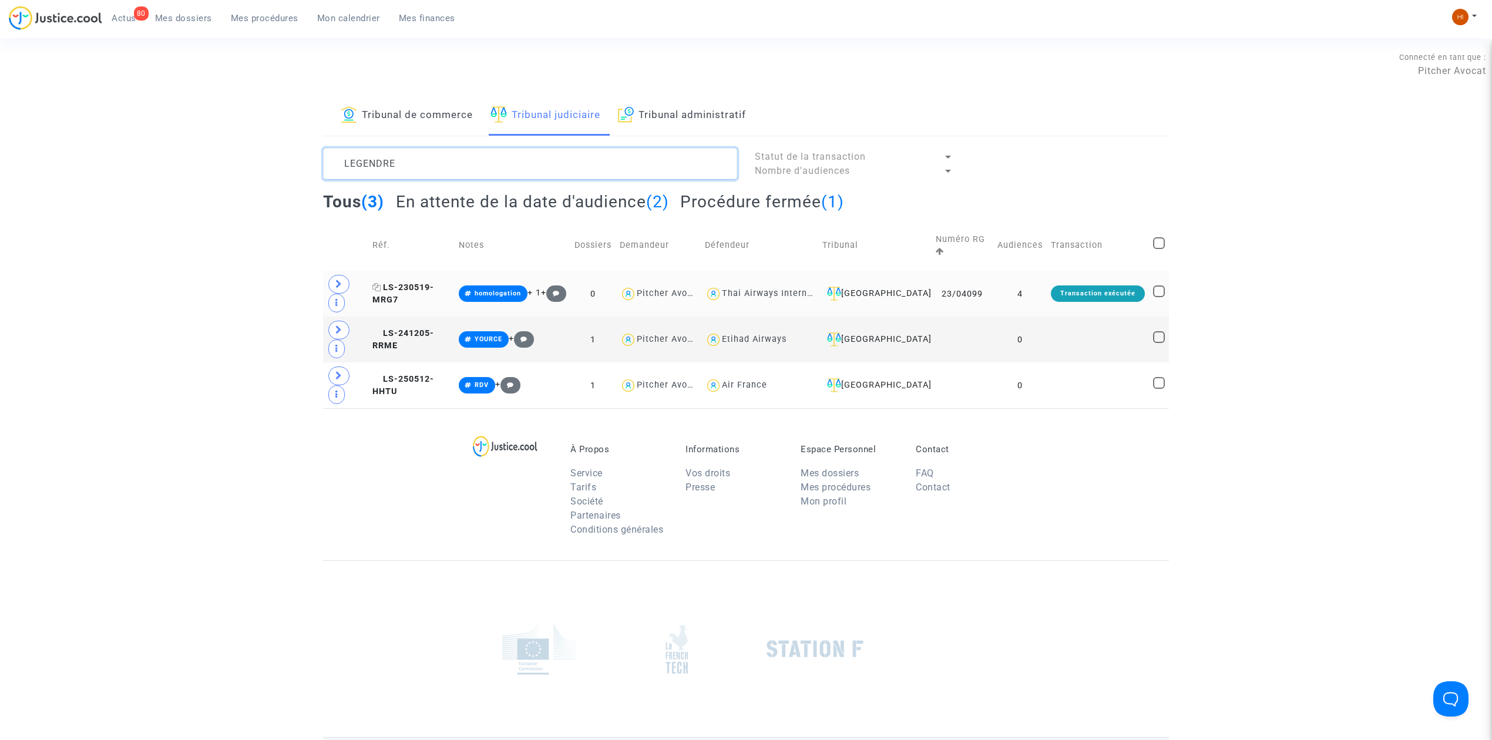
type textarea "LEGENDRE"
click at [417, 284] on span "LS-230519-MRG7" at bounding box center [403, 293] width 62 height 23
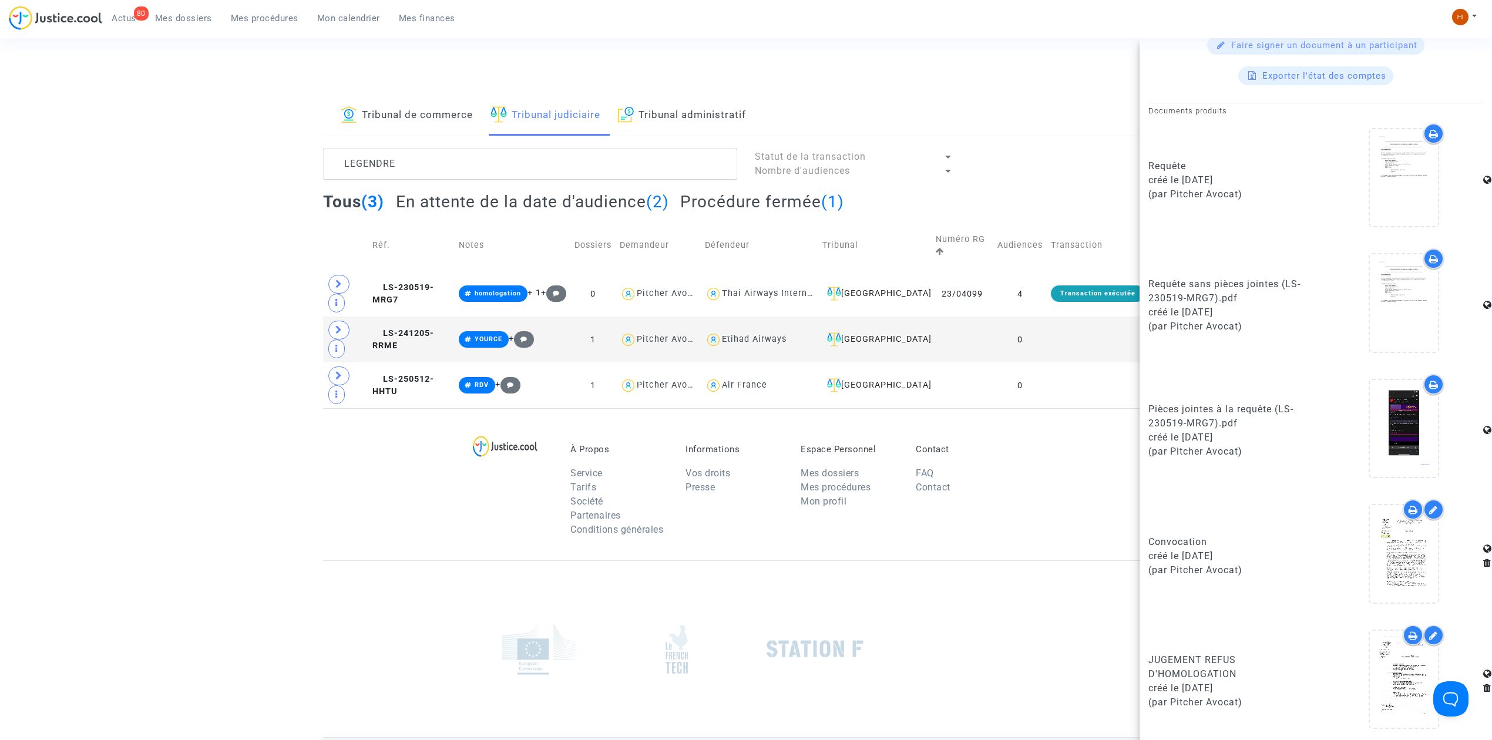
scroll to position [315, 0]
click at [1380, 694] on div at bounding box center [1404, 676] width 68 height 97
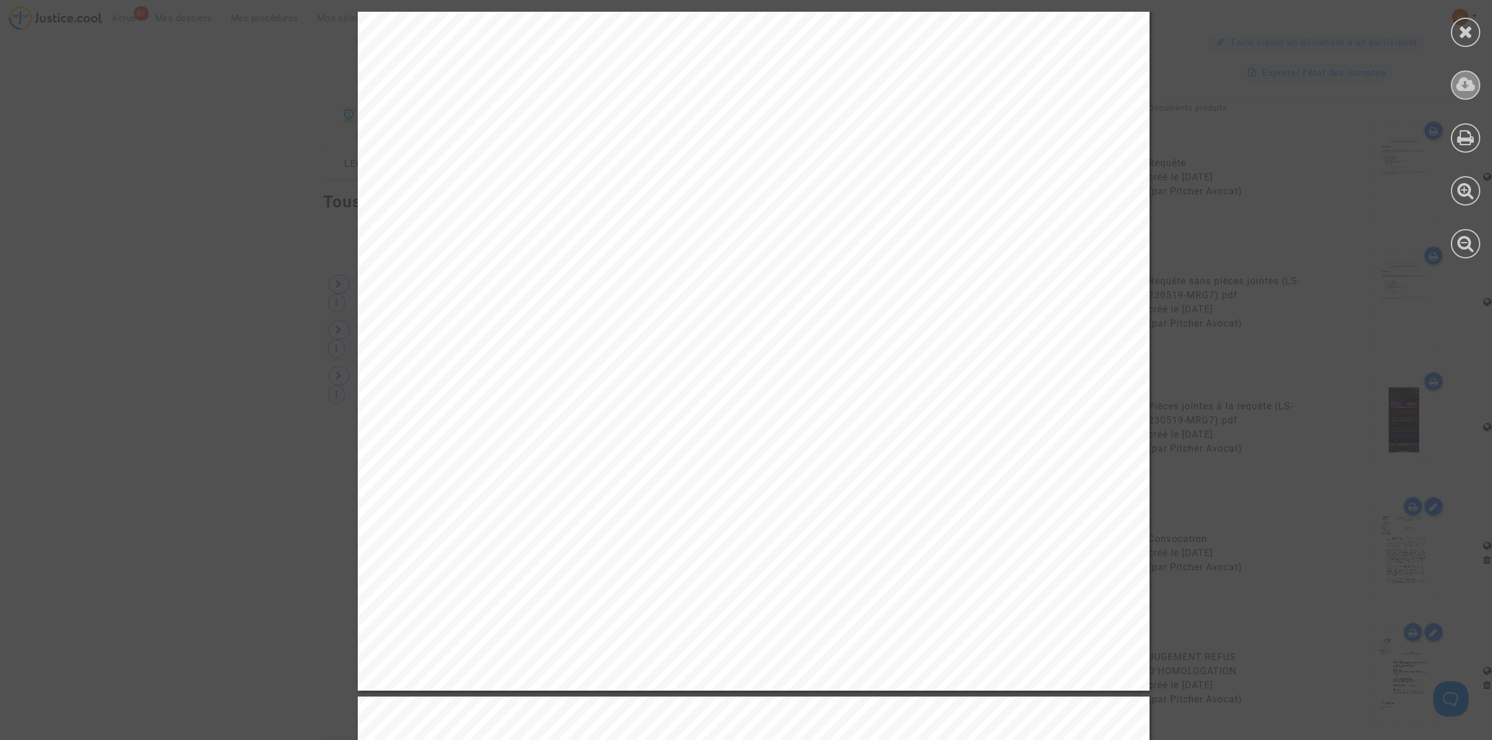
scroll to position [1566, 0]
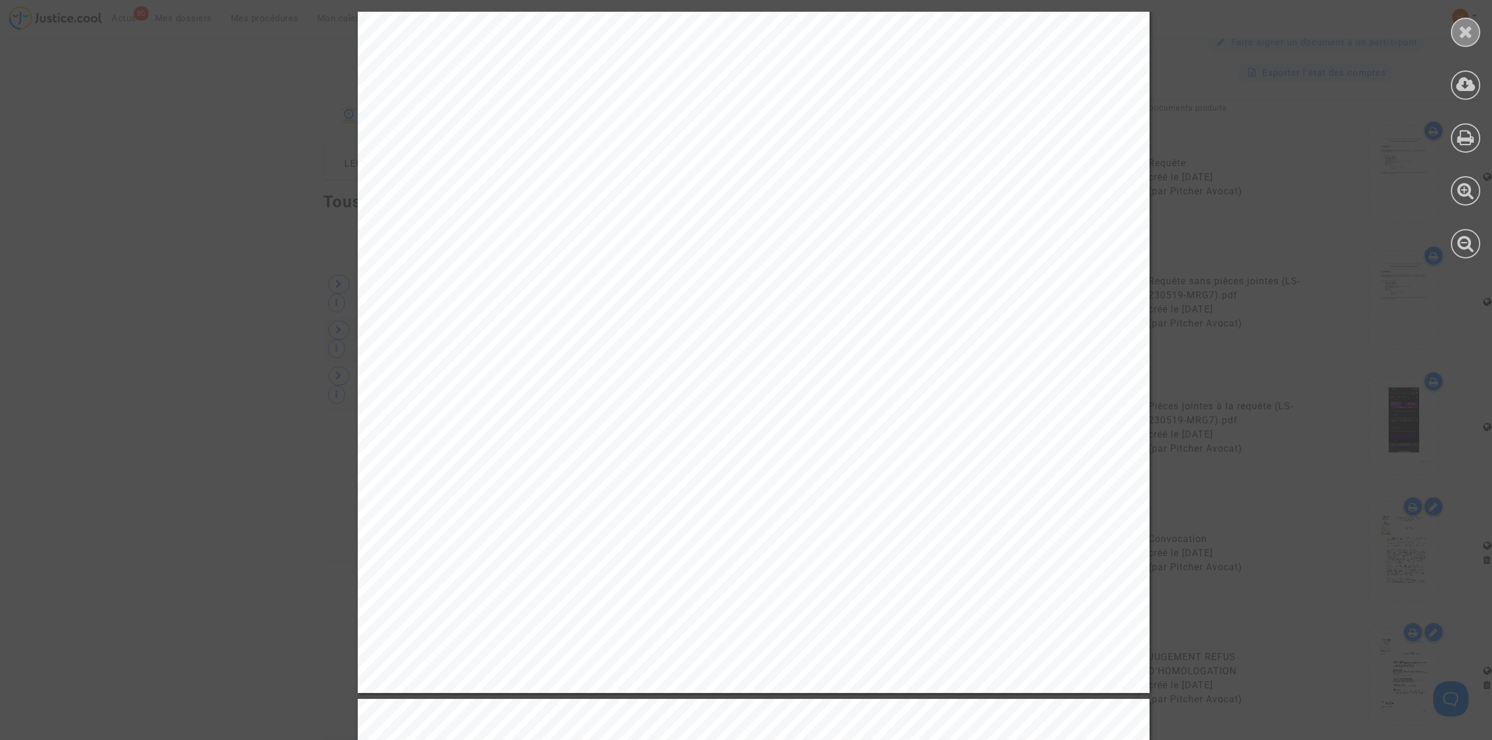
click at [1474, 26] on div at bounding box center [1465, 32] width 29 height 29
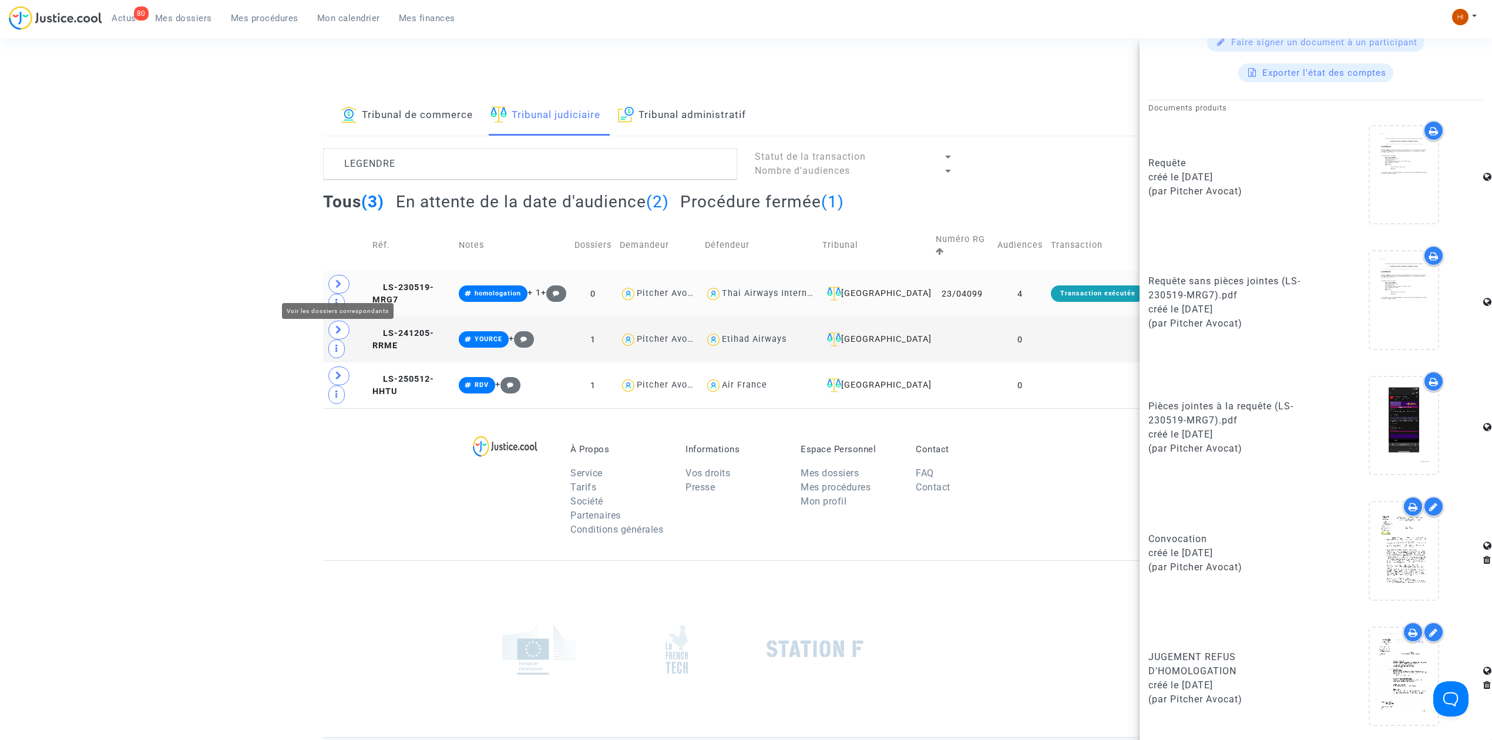
click at [348, 277] on td at bounding box center [345, 294] width 45 height 46
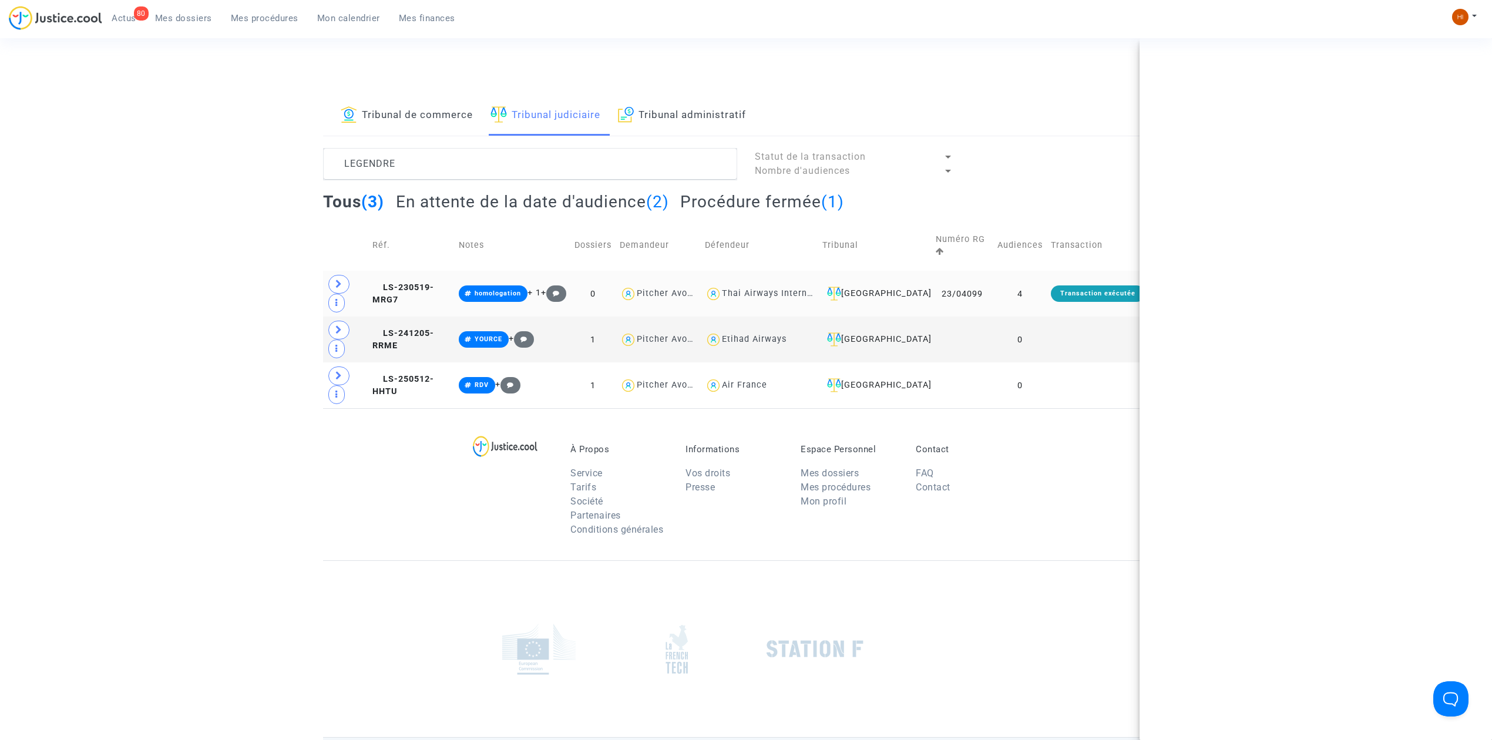
scroll to position [0, 0]
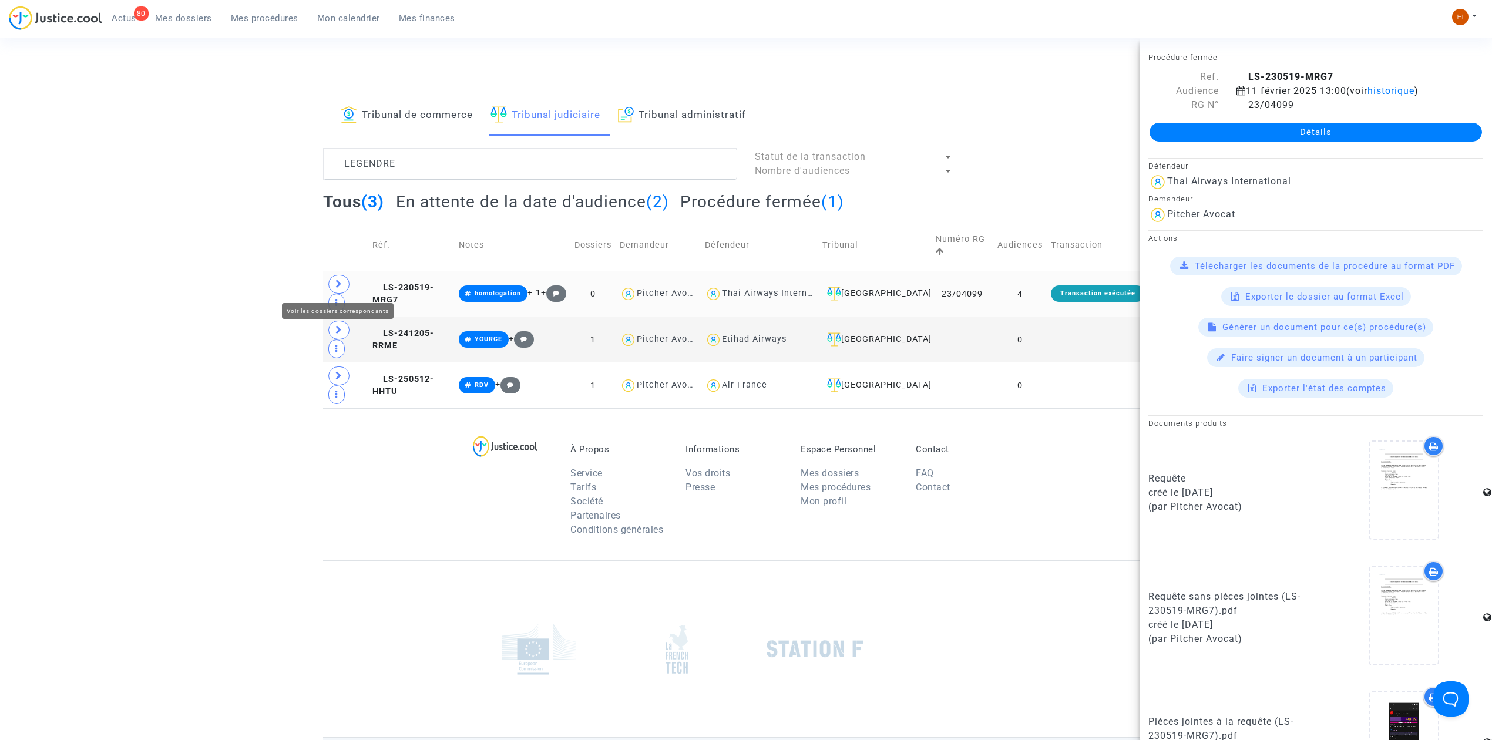
click at [331, 280] on span at bounding box center [338, 284] width 21 height 19
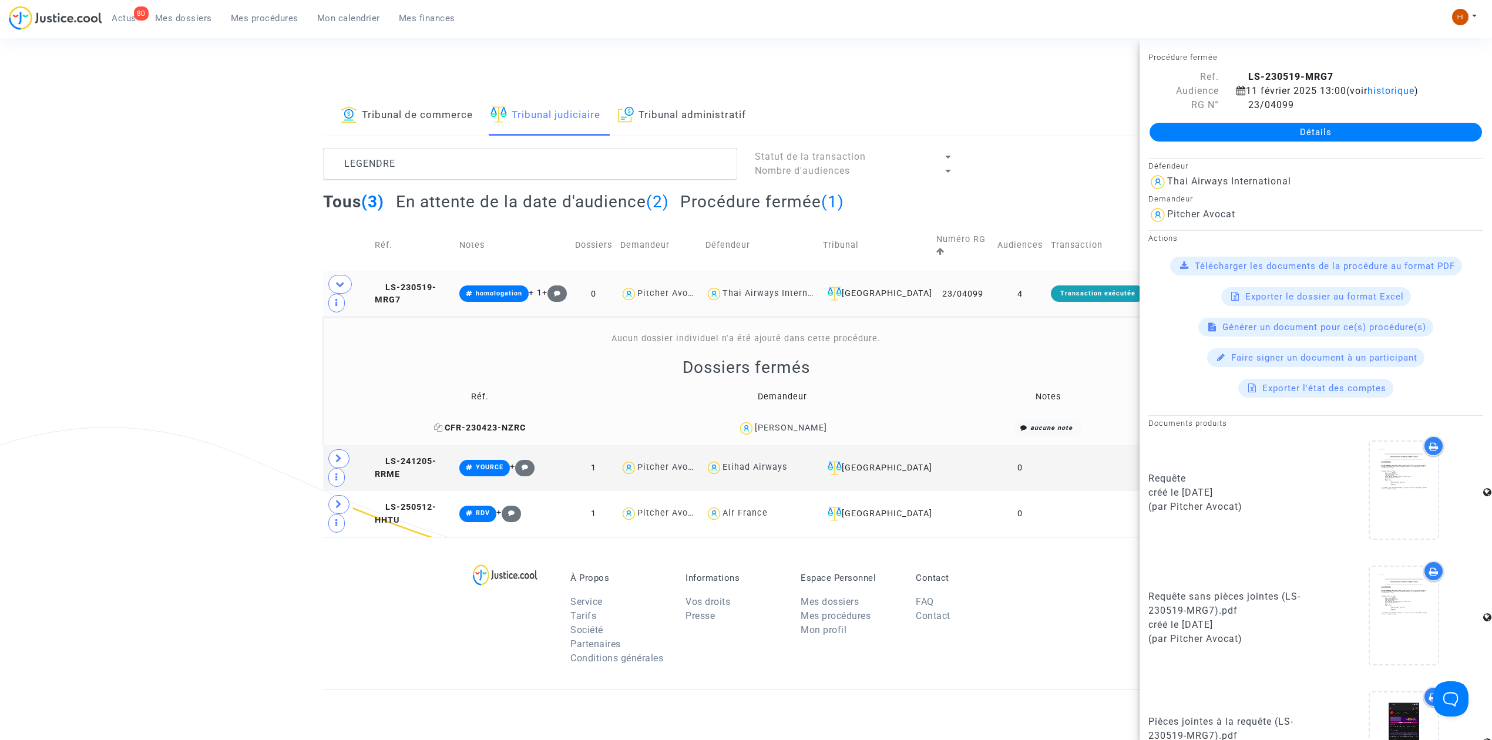
click at [522, 428] on span "CFR-230423-NZRC" at bounding box center [480, 428] width 92 height 10
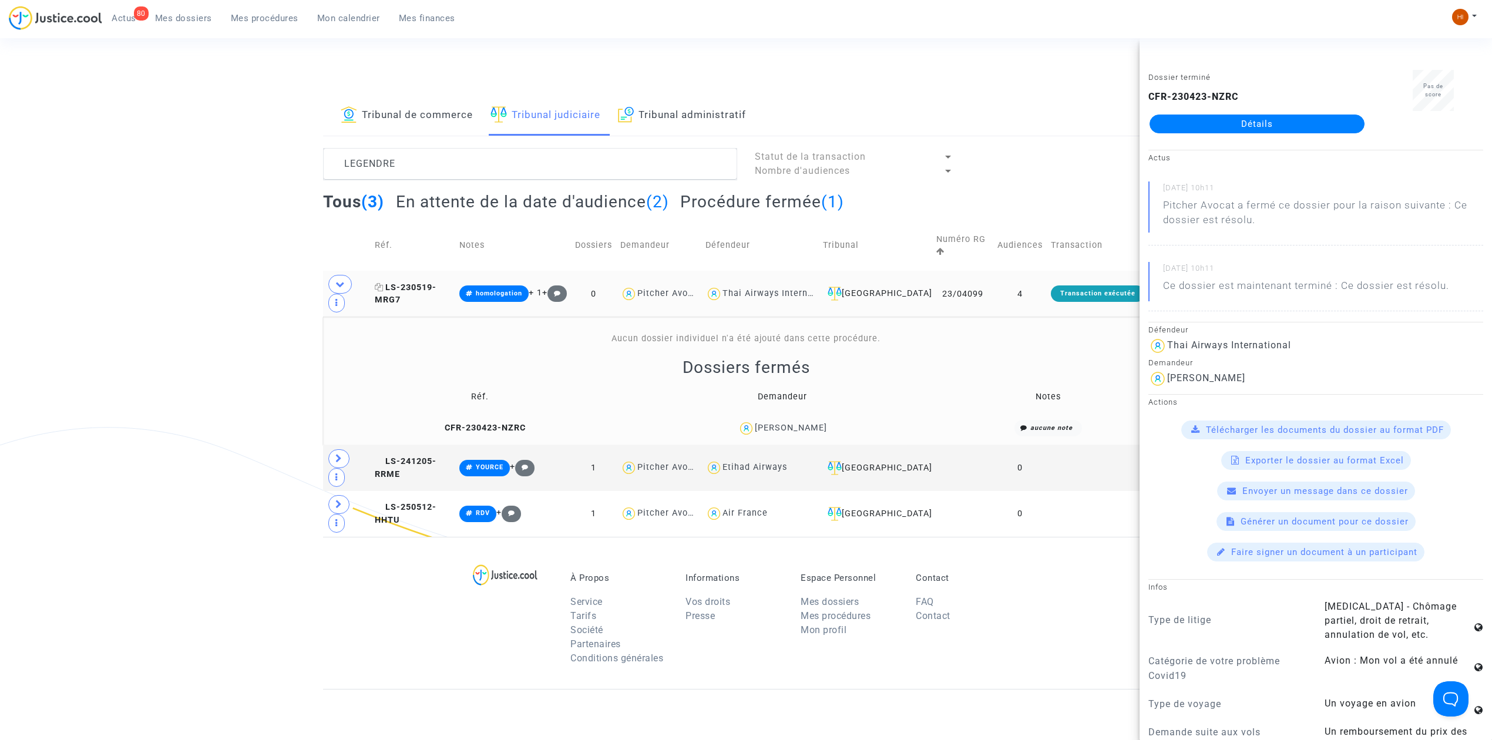
click at [389, 288] on span "LS-230519-MRG7" at bounding box center [406, 293] width 62 height 23
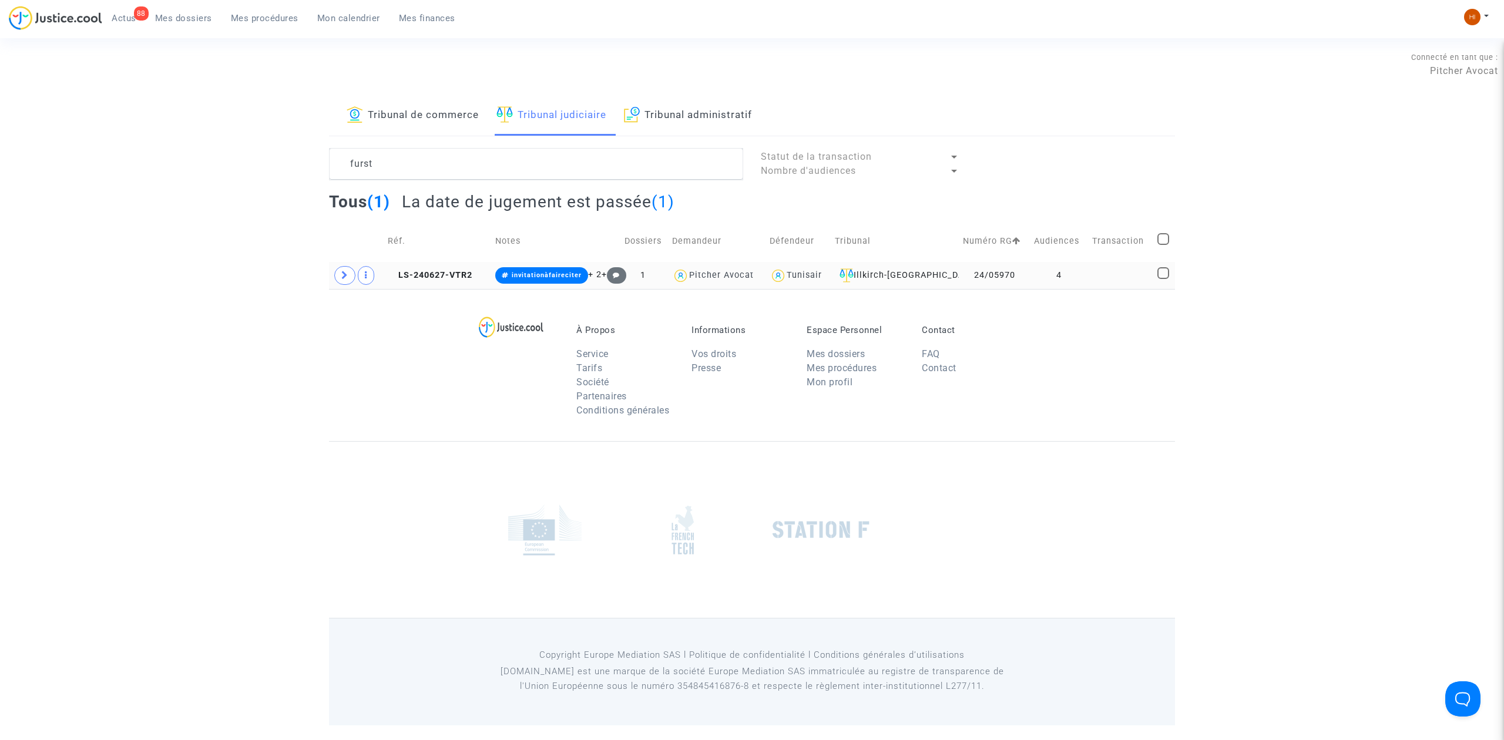
drag, startPoint x: 443, startPoint y: 256, endPoint x: 443, endPoint y: 263, distance: 7.0
click at [443, 256] on td "Réf." at bounding box center [437, 241] width 107 height 42
click at [438, 275] on span "LS-240627-VTR2" at bounding box center [430, 275] width 85 height 10
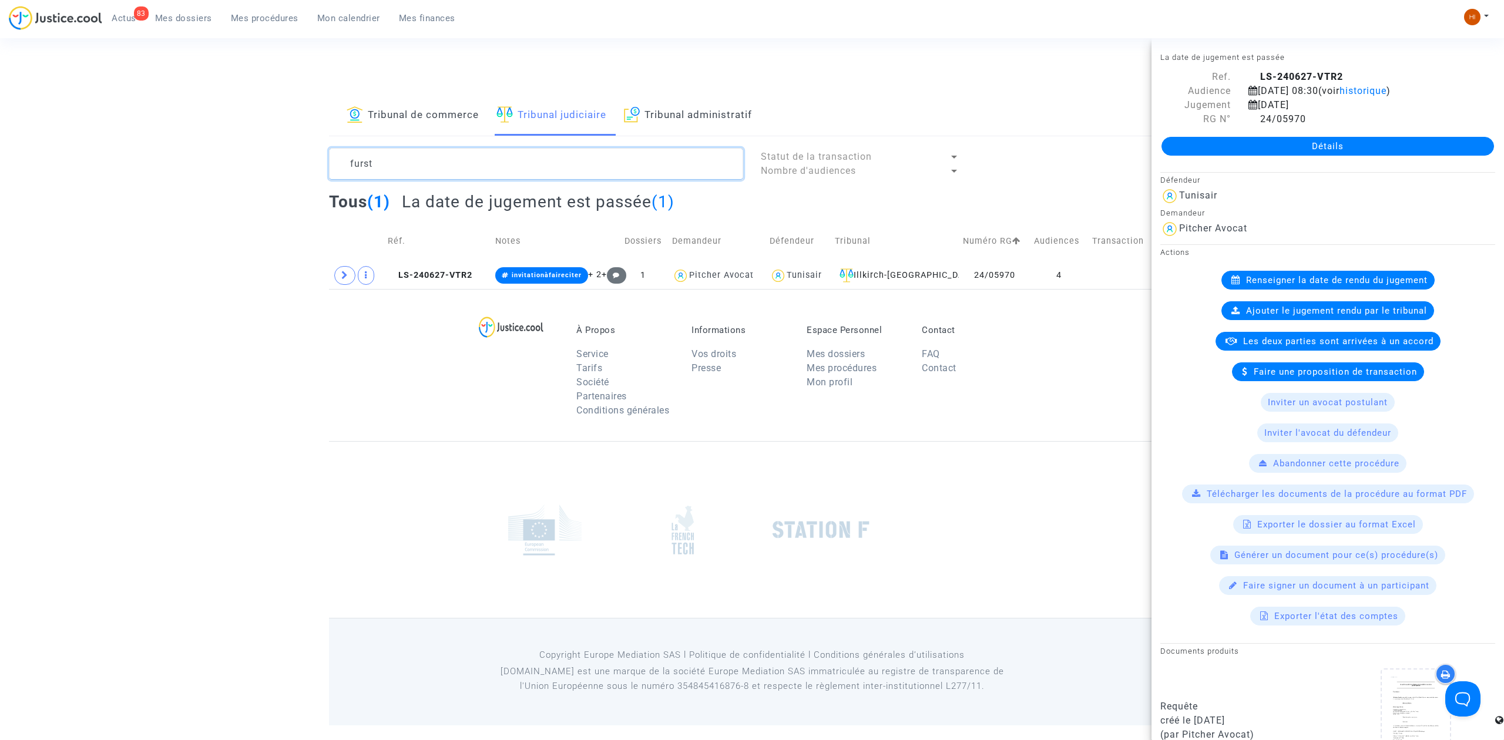
drag, startPoint x: 428, startPoint y: 176, endPoint x: 170, endPoint y: 148, distance: 260.0
click at [170, 148] on div "Tribunal de commerce Tribunal judiciaire Tribunal administratif furst Statut de…" at bounding box center [752, 192] width 1504 height 193
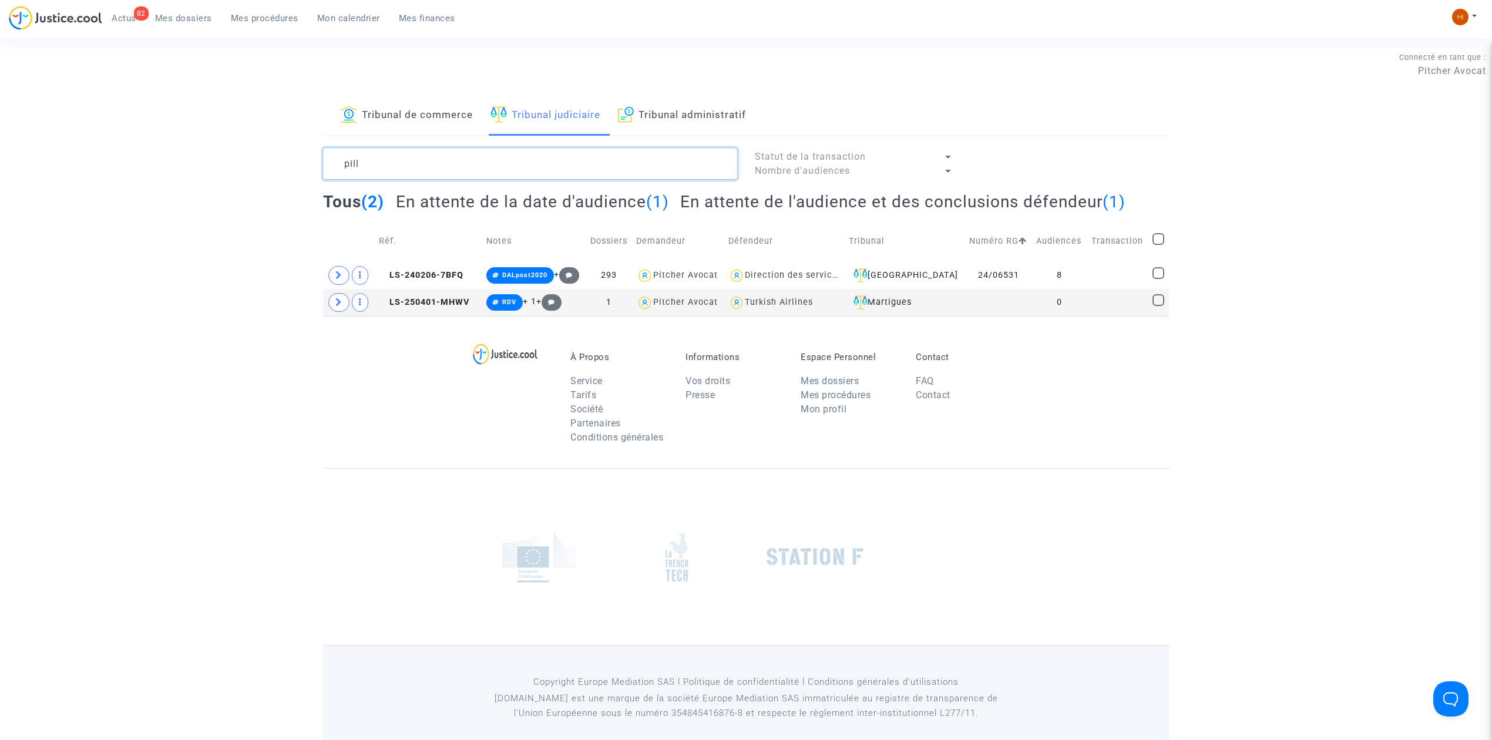
type textarea "pill"
click at [1082, 311] on td "0" at bounding box center [1059, 302] width 55 height 27
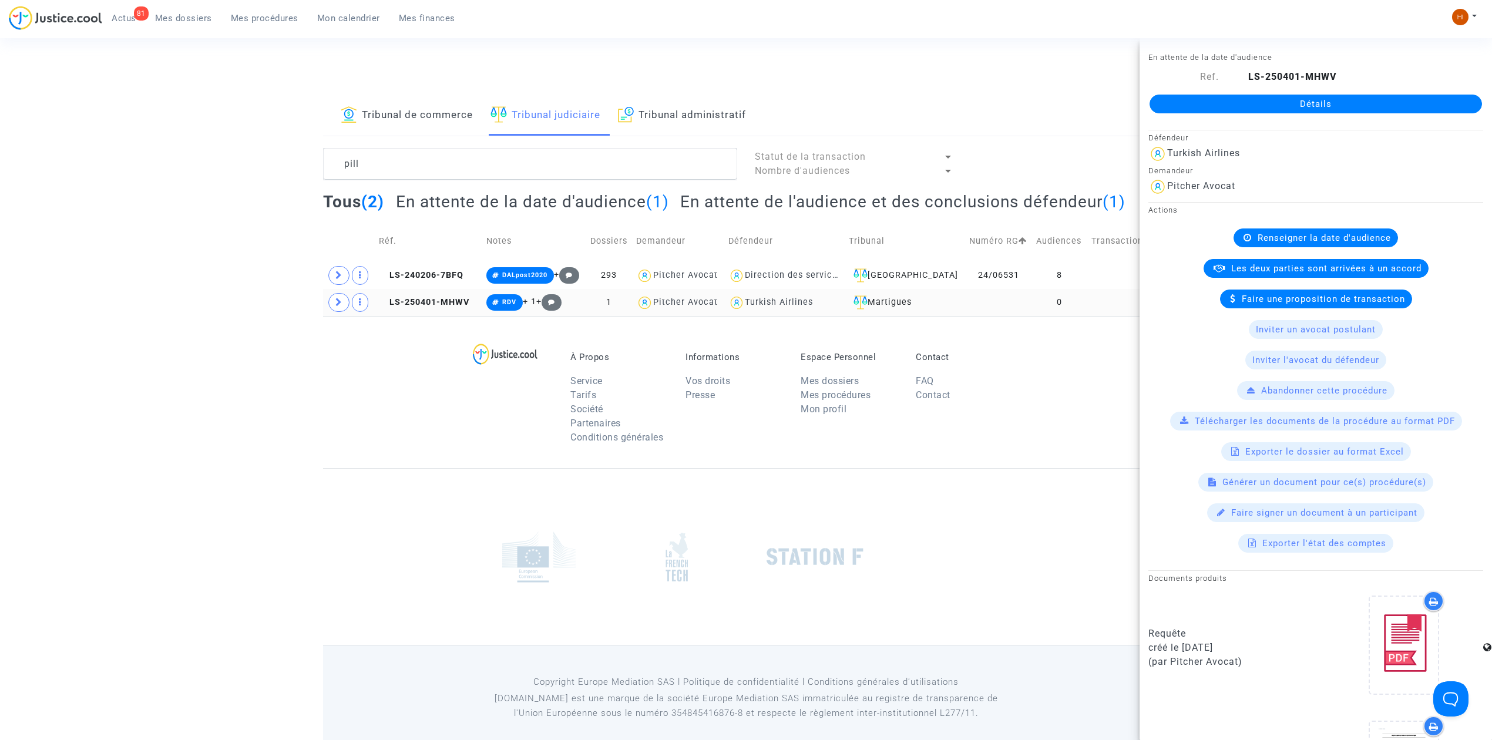
click at [423, 308] on td "LS-250401-MHWV" at bounding box center [428, 302] width 107 height 27
click at [330, 296] on td at bounding box center [349, 302] width 52 height 27
click at [339, 296] on span at bounding box center [338, 302] width 21 height 19
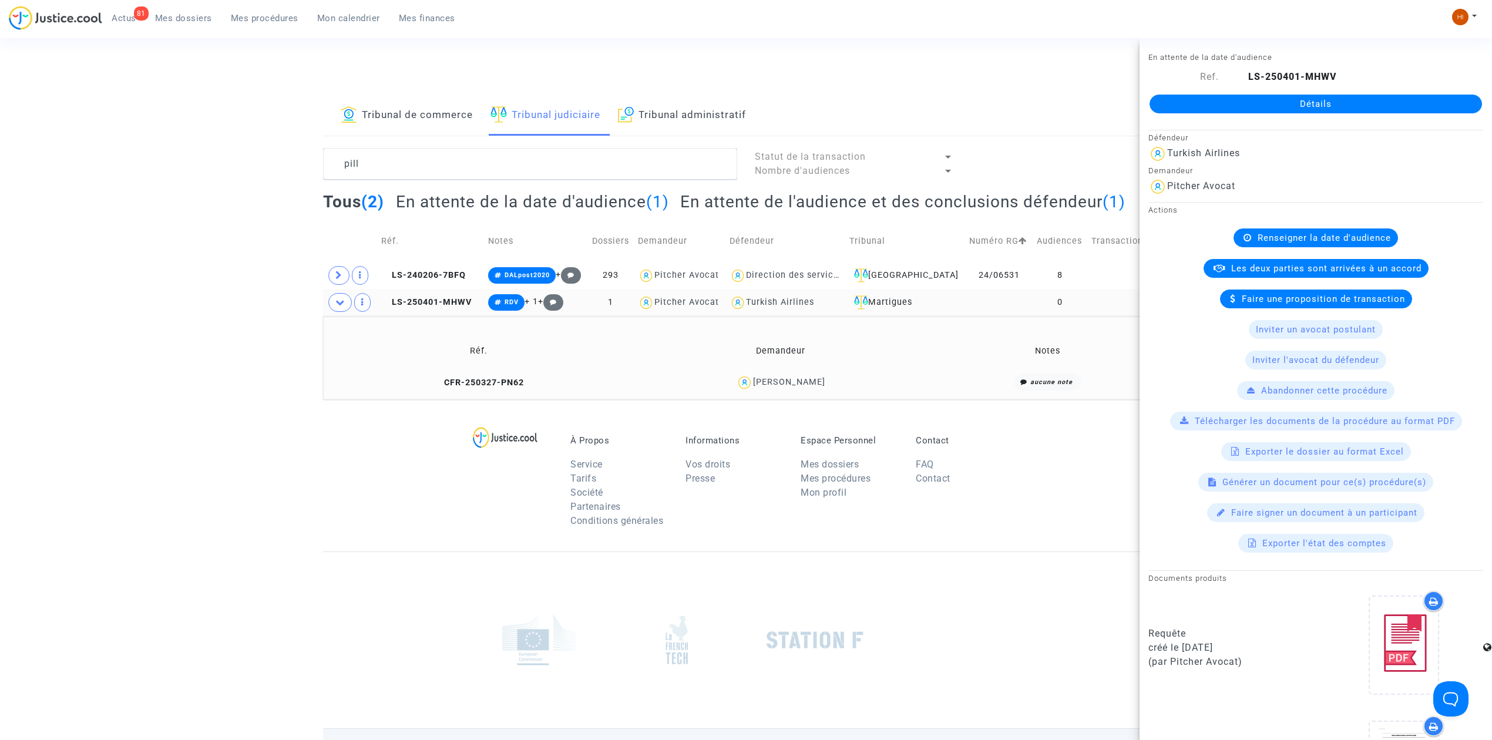
click at [176, 26] on link "Mes dossiers" at bounding box center [184, 18] width 76 height 18
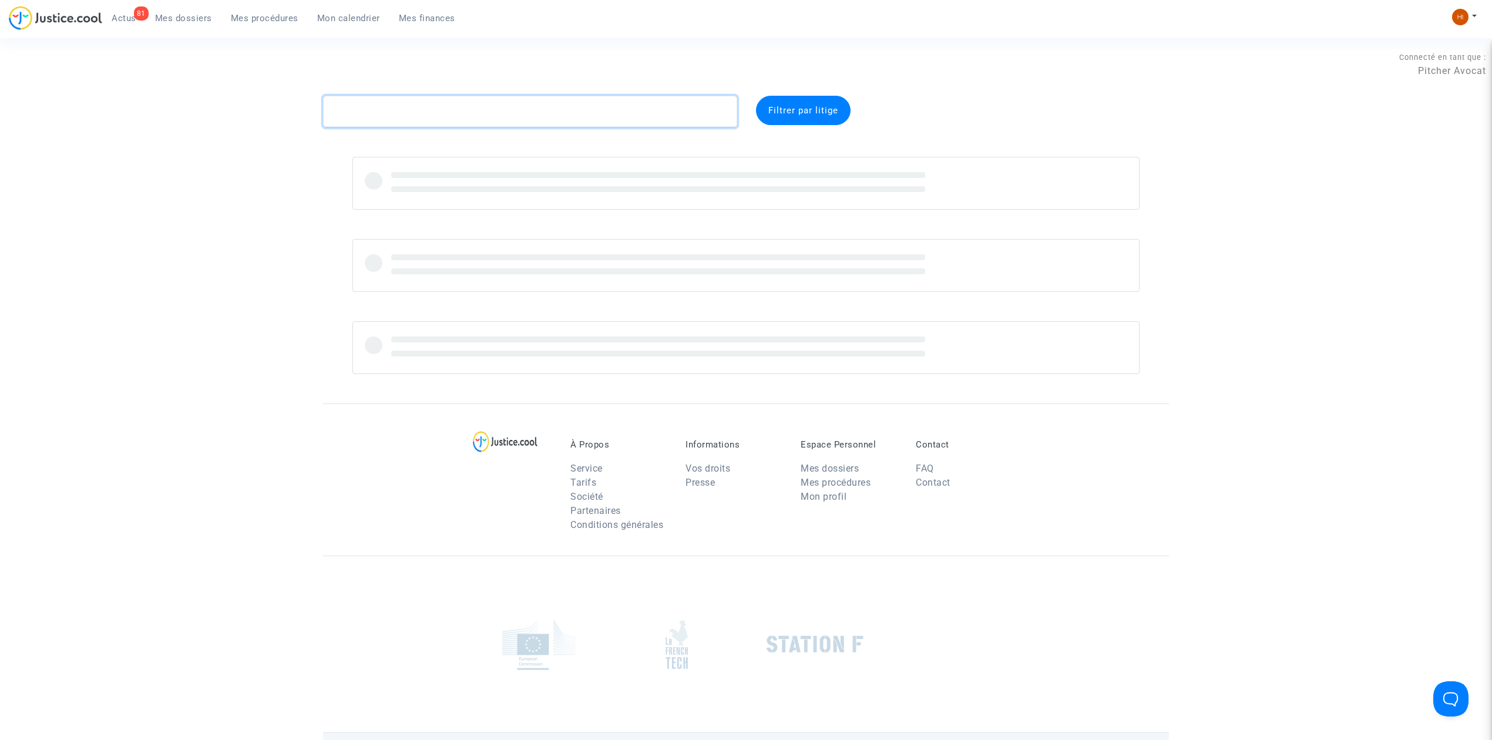
click at [529, 120] on textarea at bounding box center [530, 112] width 414 height 32
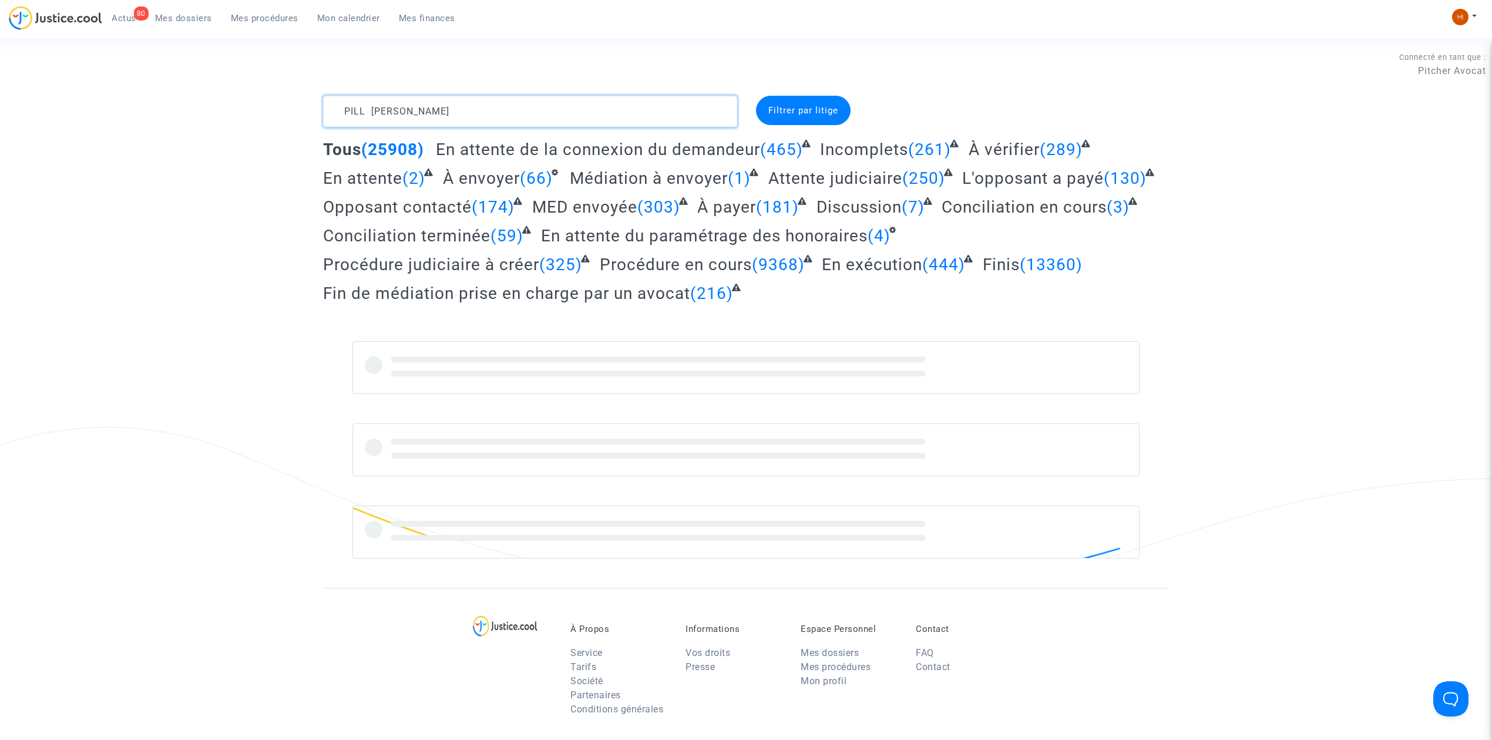
drag, startPoint x: 446, startPoint y: 99, endPoint x: 102, endPoint y: 85, distance: 345.1
click at [102, 85] on section "Connecté en tant que : Pitcher Avocat PILL [PERSON_NAME] par litige Tous (25908…" at bounding box center [746, 512] width 1492 height 1024
click at [413, 107] on textarea at bounding box center [530, 112] width 414 height 32
click at [463, 111] on textarea at bounding box center [530, 112] width 414 height 32
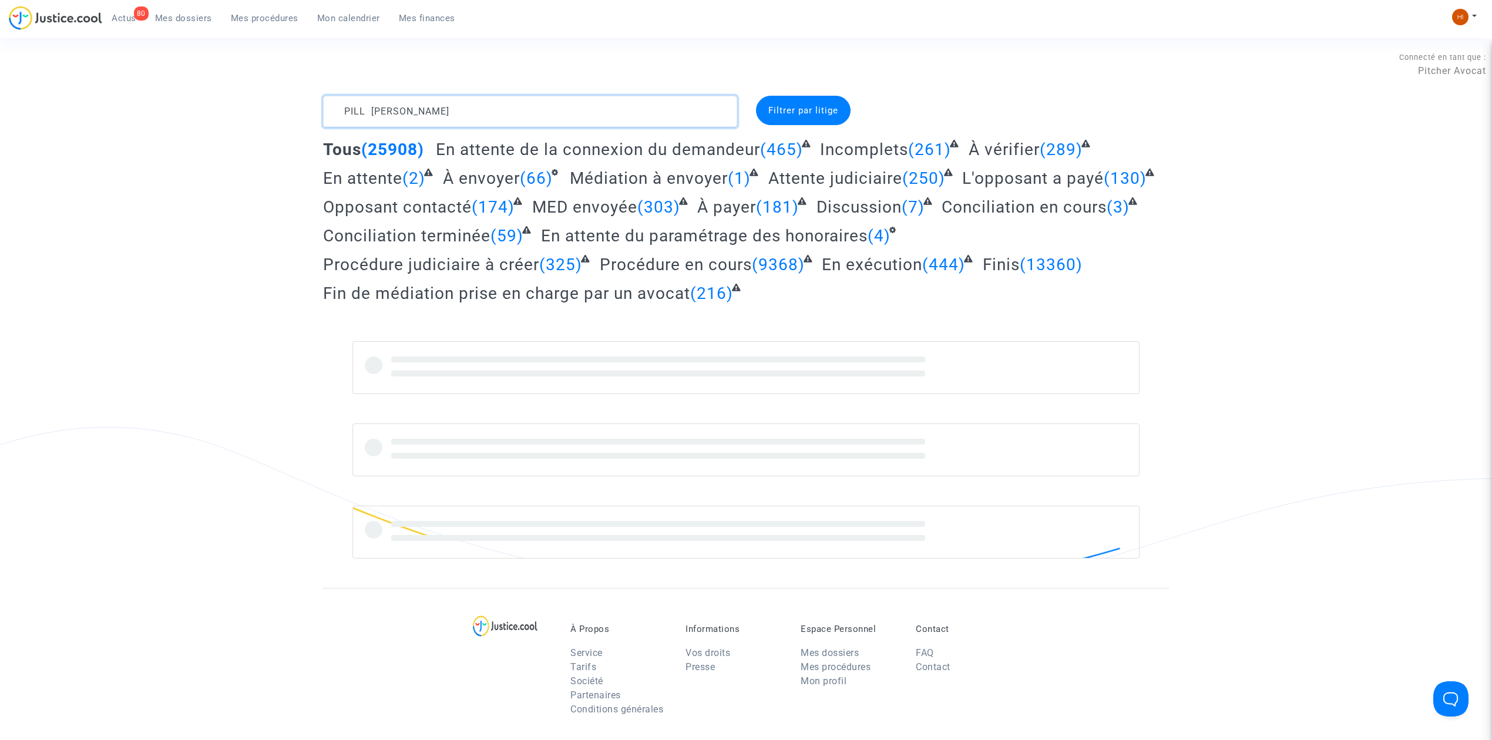
click at [438, 108] on textarea at bounding box center [530, 112] width 414 height 32
type textarea "PILL [PERSON_NAME]"
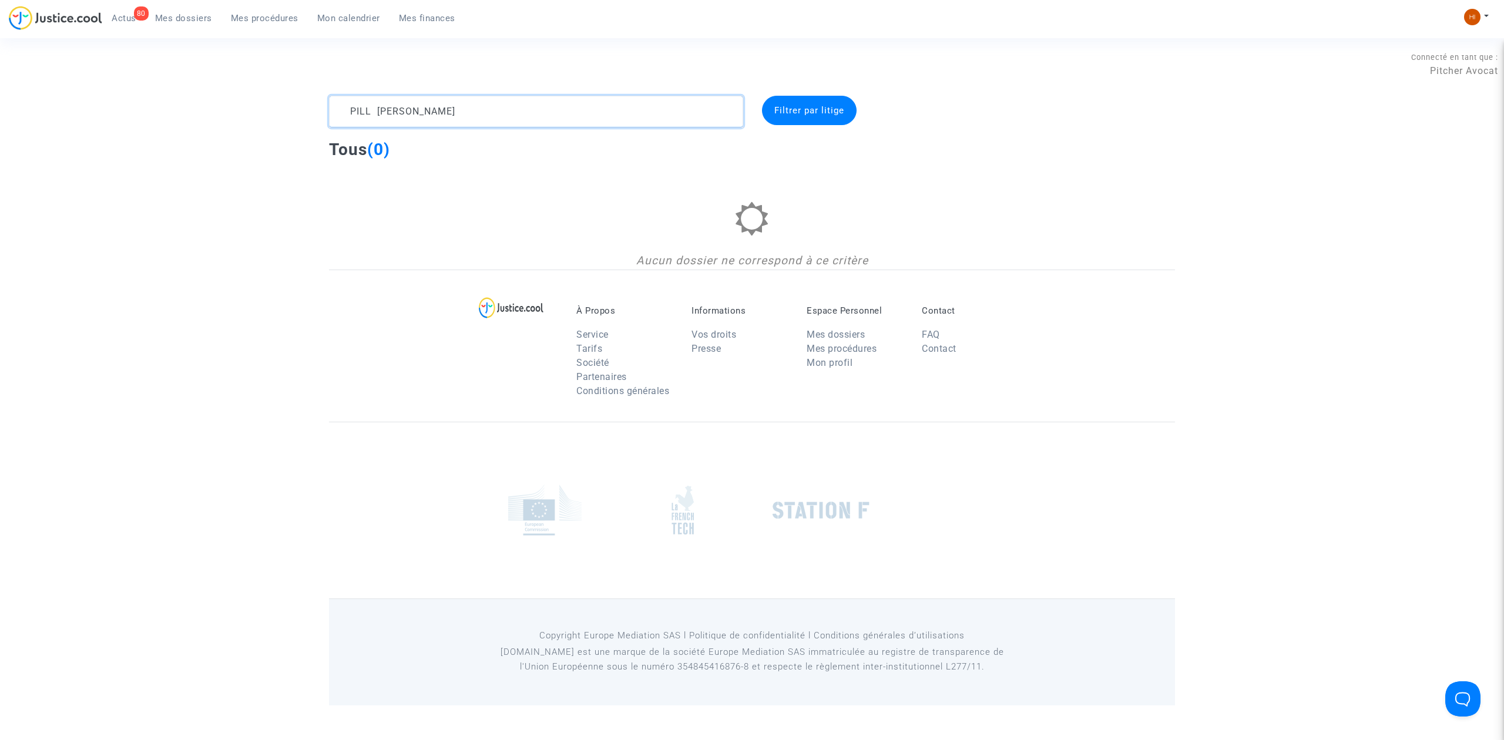
click at [440, 101] on textarea at bounding box center [536, 112] width 414 height 32
click at [126, 23] on link "80 Actus" at bounding box center [123, 18] width 43 height 18
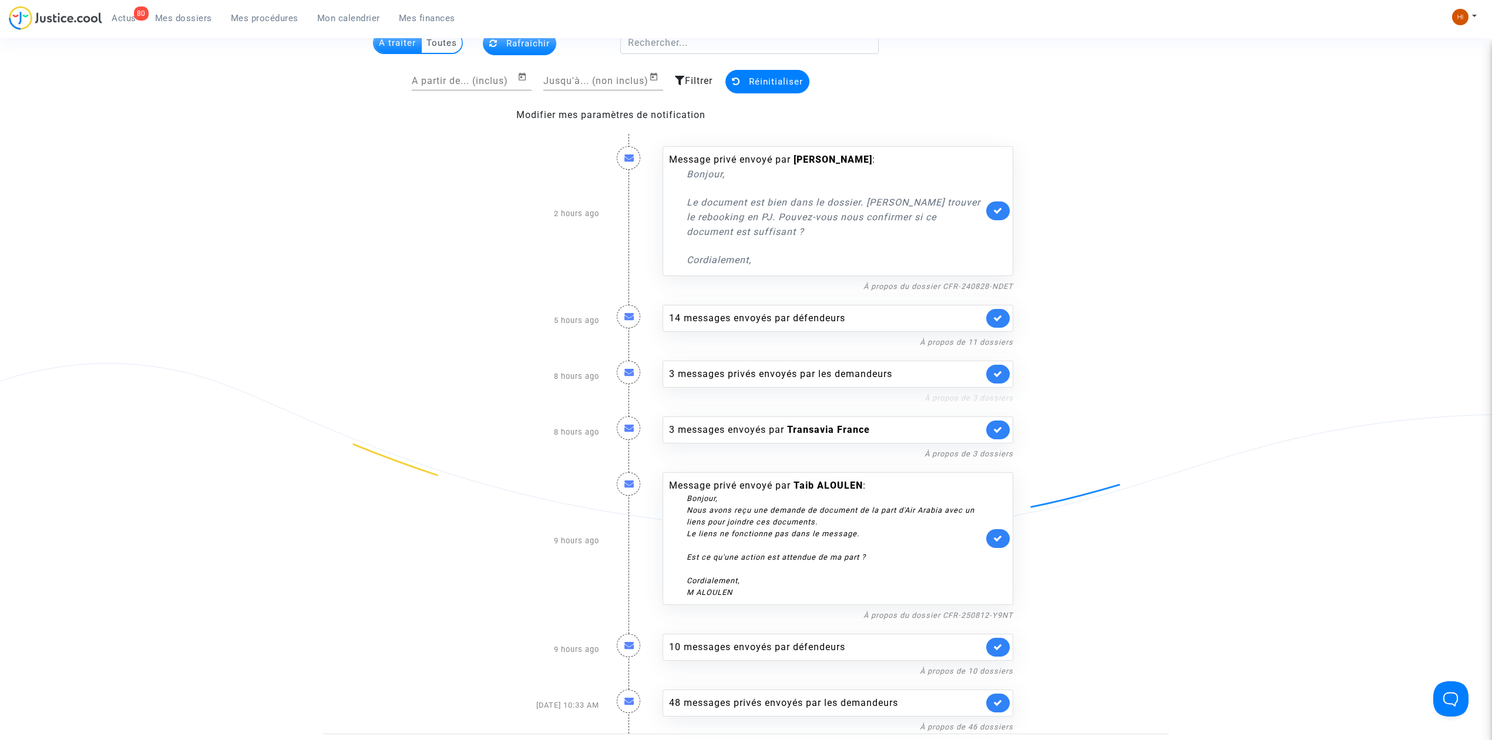
scroll to position [78, 0]
click at [628, 372] on icon at bounding box center [629, 369] width 10 height 9
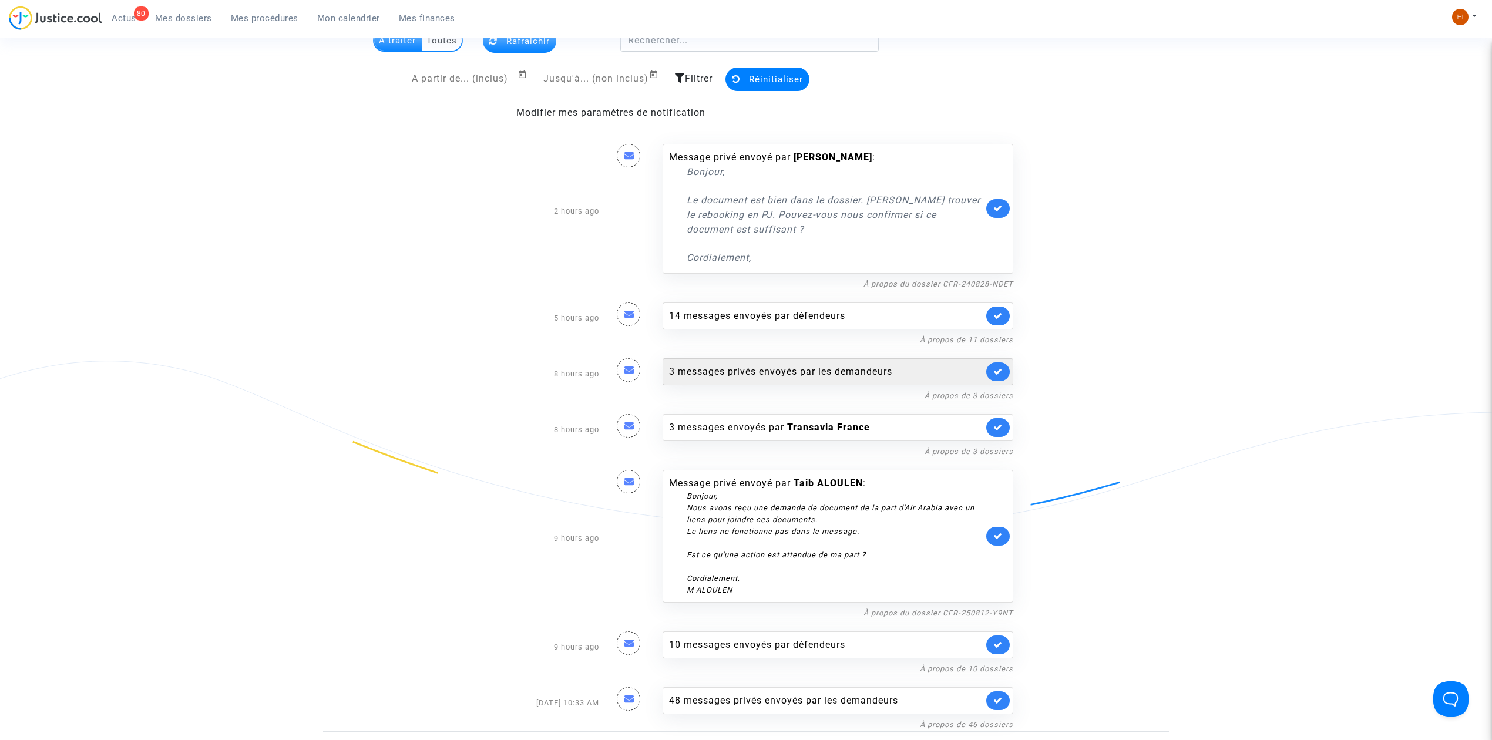
click at [693, 374] on div "3 messages privés envoyés par les demandeurs" at bounding box center [826, 372] width 314 height 14
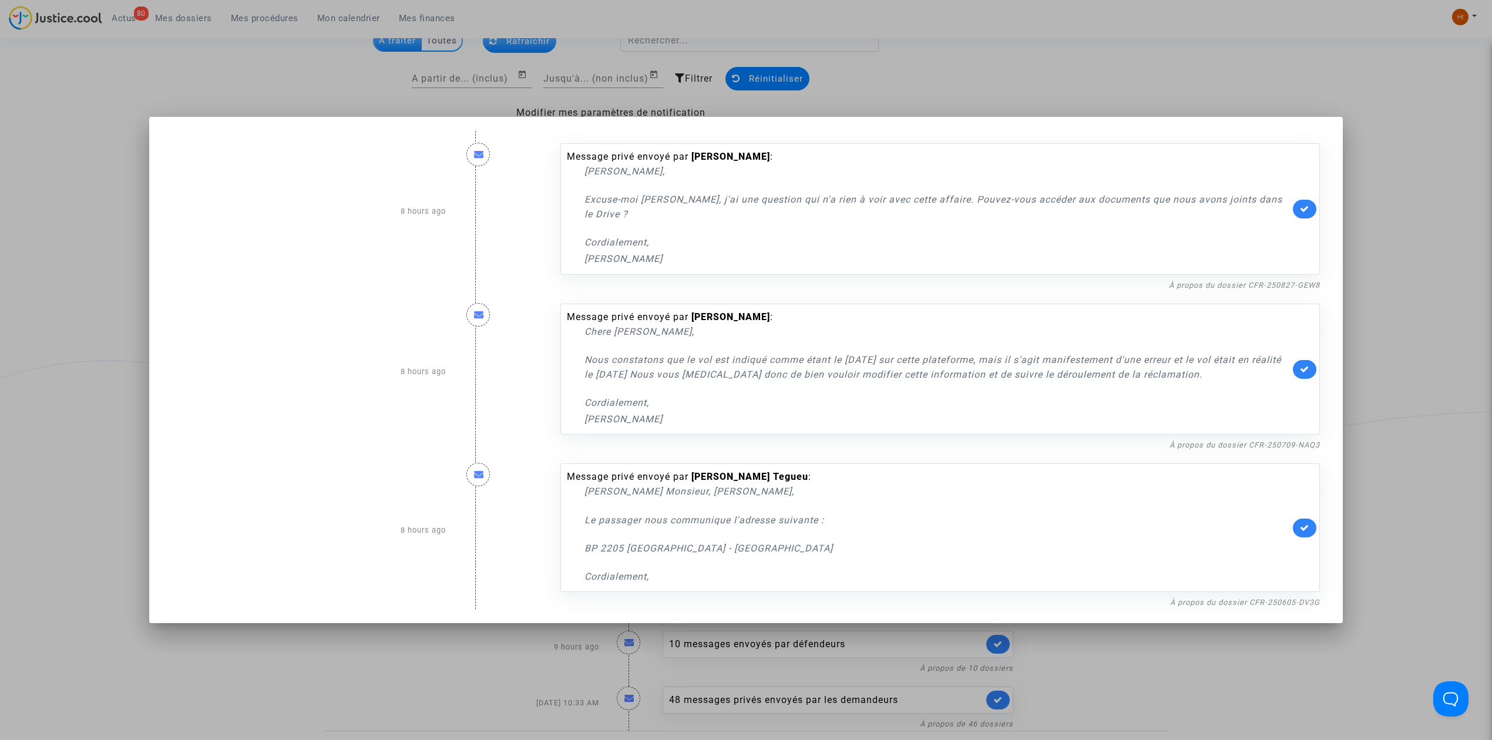
click at [331, 56] on div at bounding box center [746, 370] width 1492 height 740
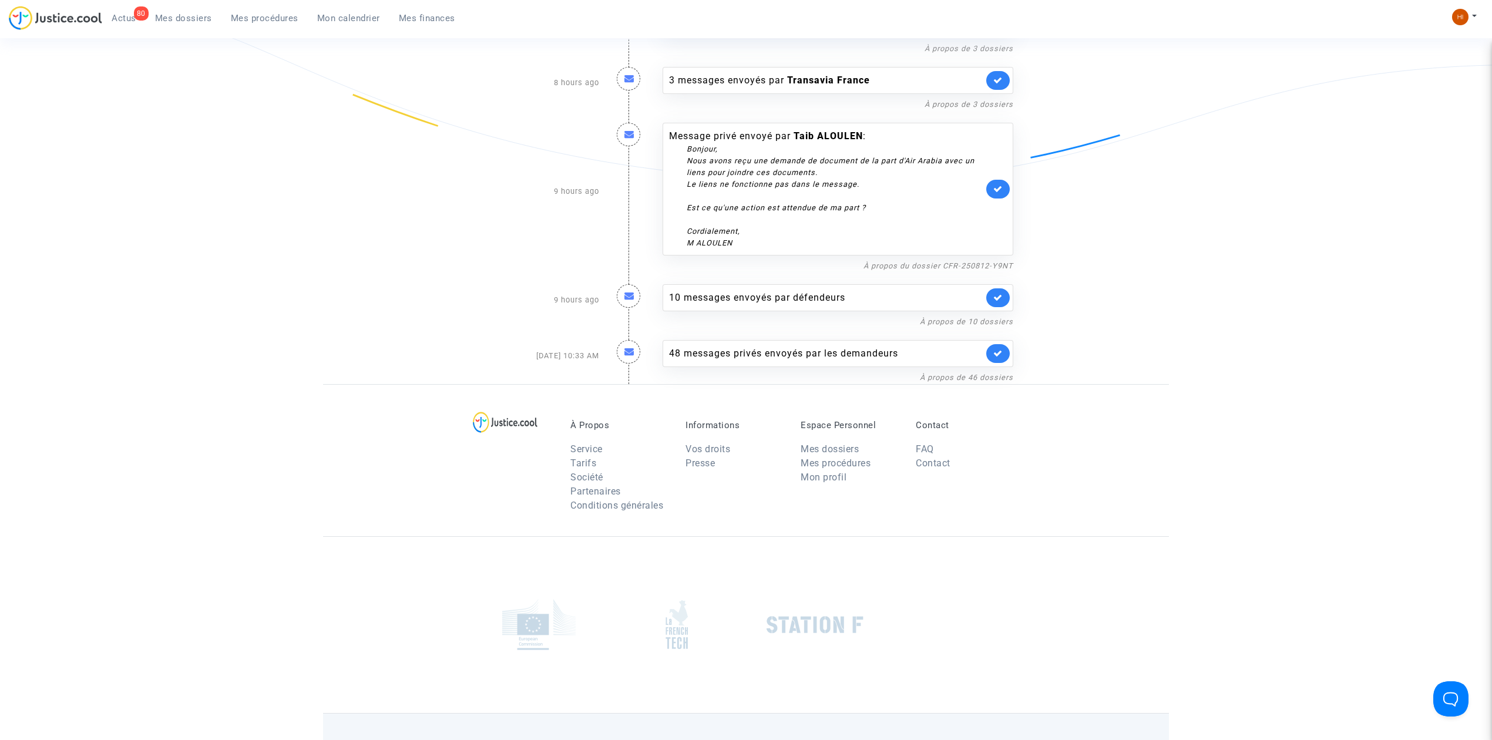
scroll to position [470, 0]
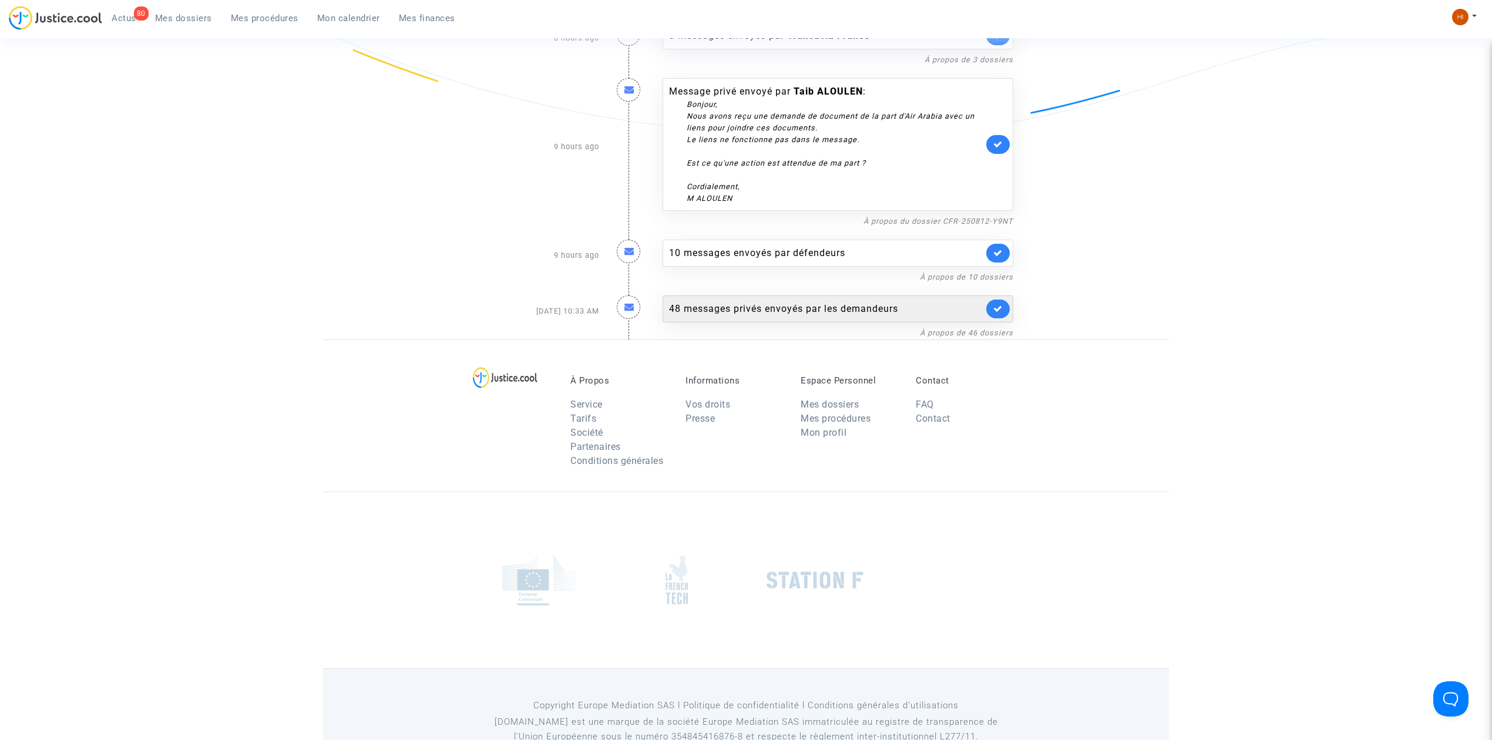
click at [718, 314] on div "48 messages privés envoyés par les demandeurs" at bounding box center [826, 309] width 314 height 14
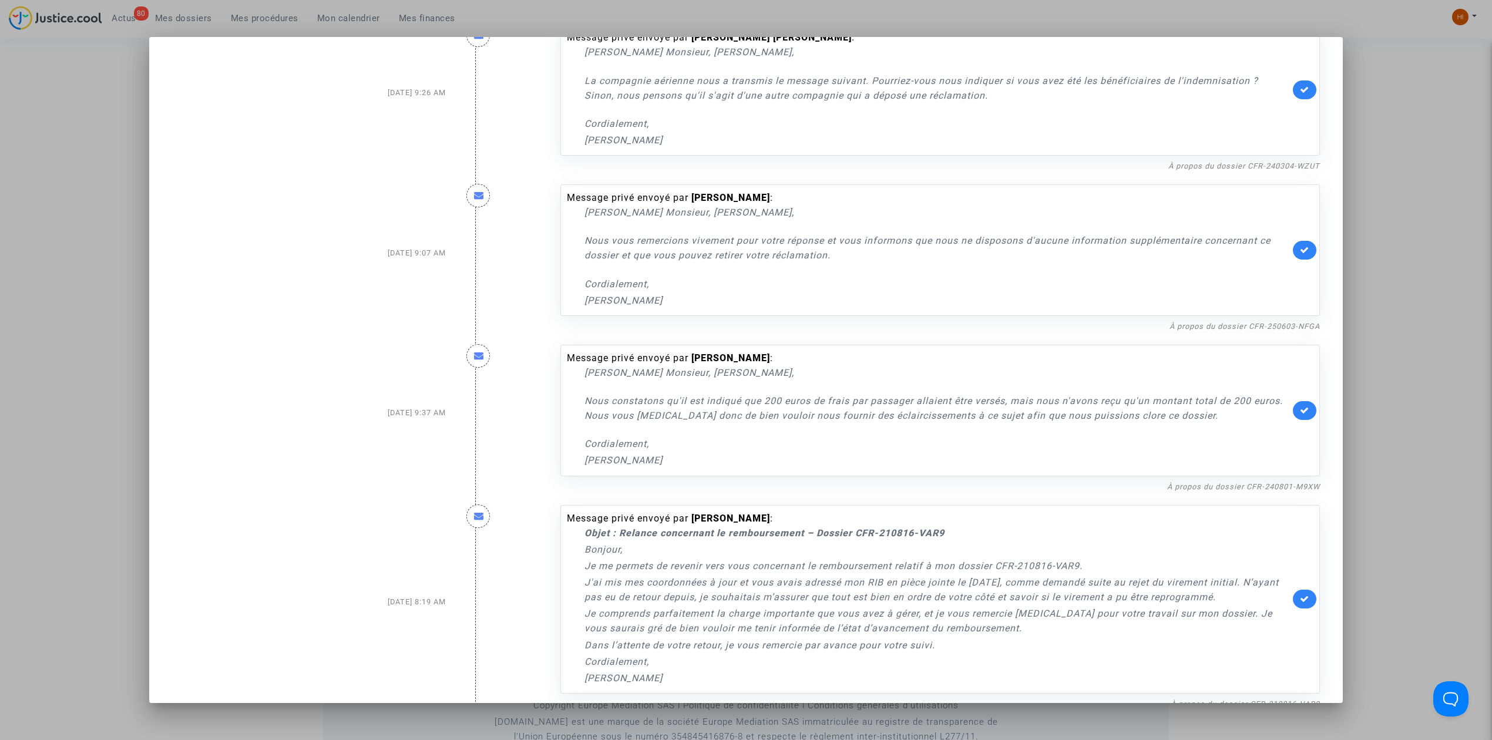
scroll to position [5596, 0]
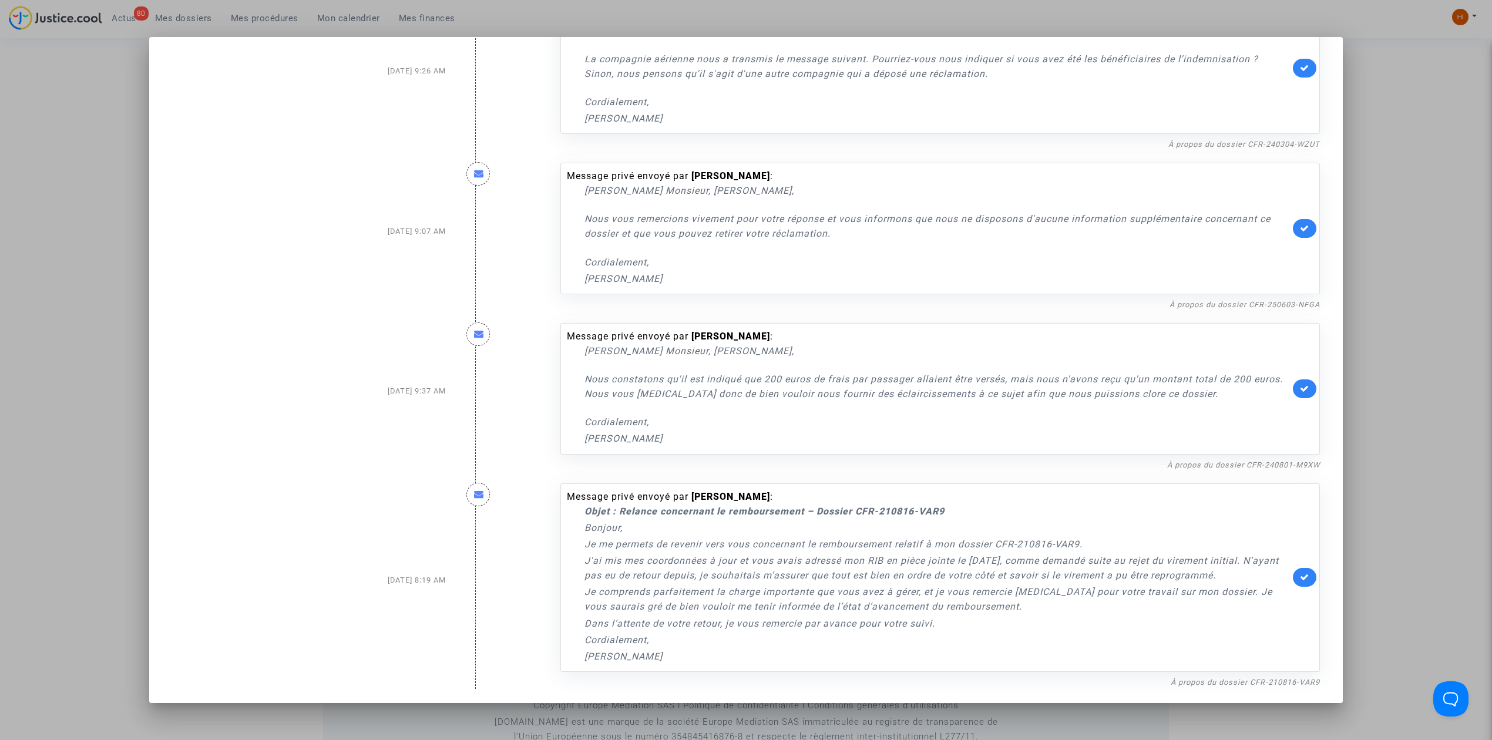
click at [41, 177] on div at bounding box center [746, 370] width 1492 height 740
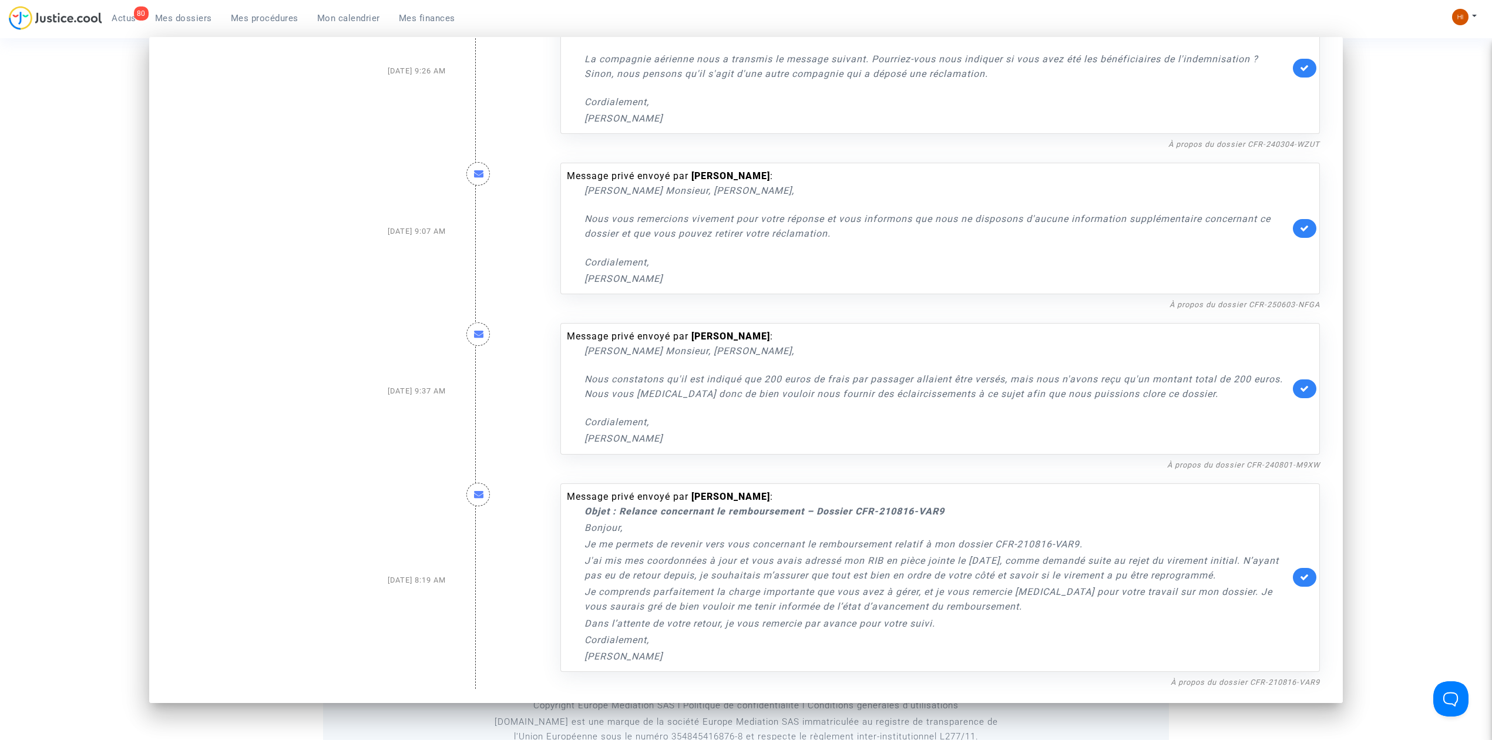
scroll to position [470, 0]
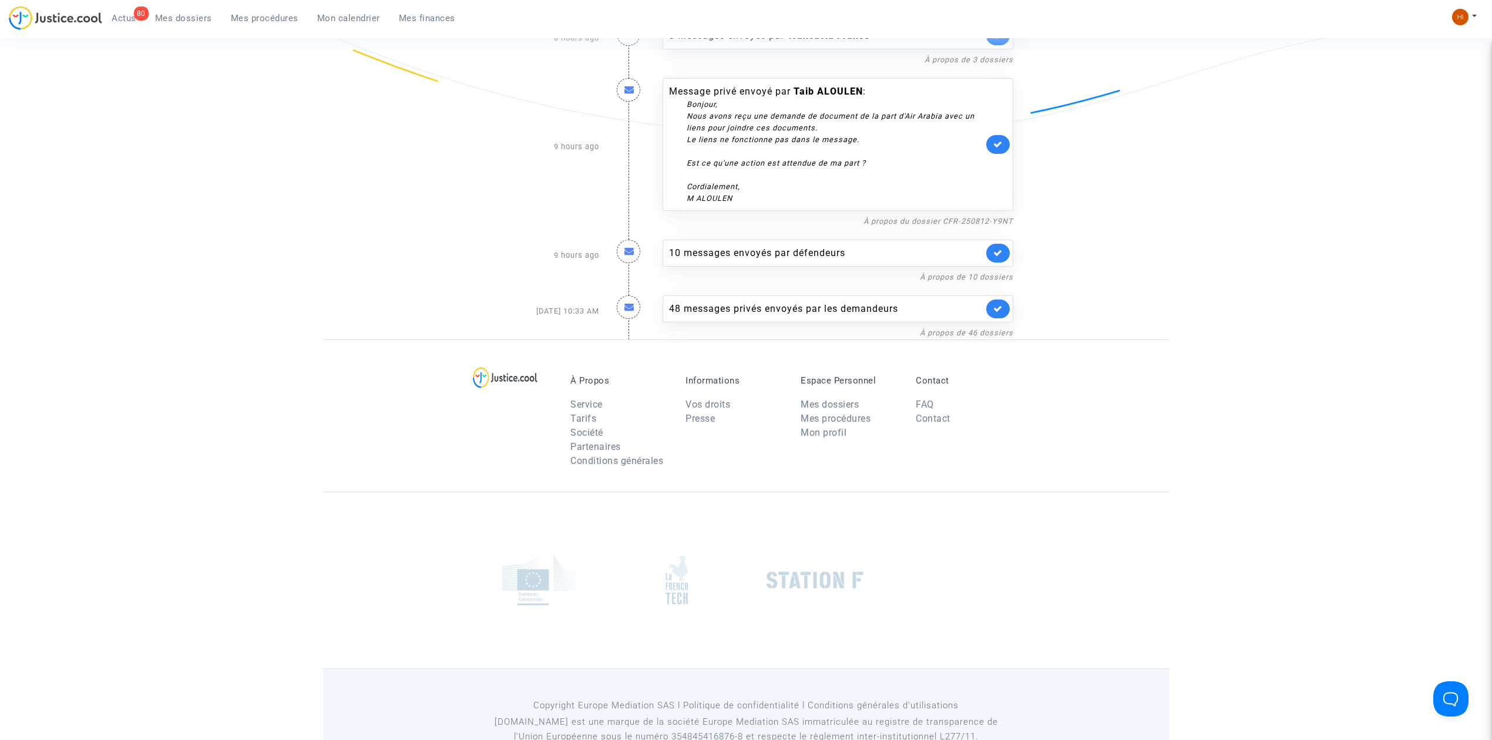
click at [189, 14] on span "Mes dossiers" at bounding box center [183, 18] width 57 height 11
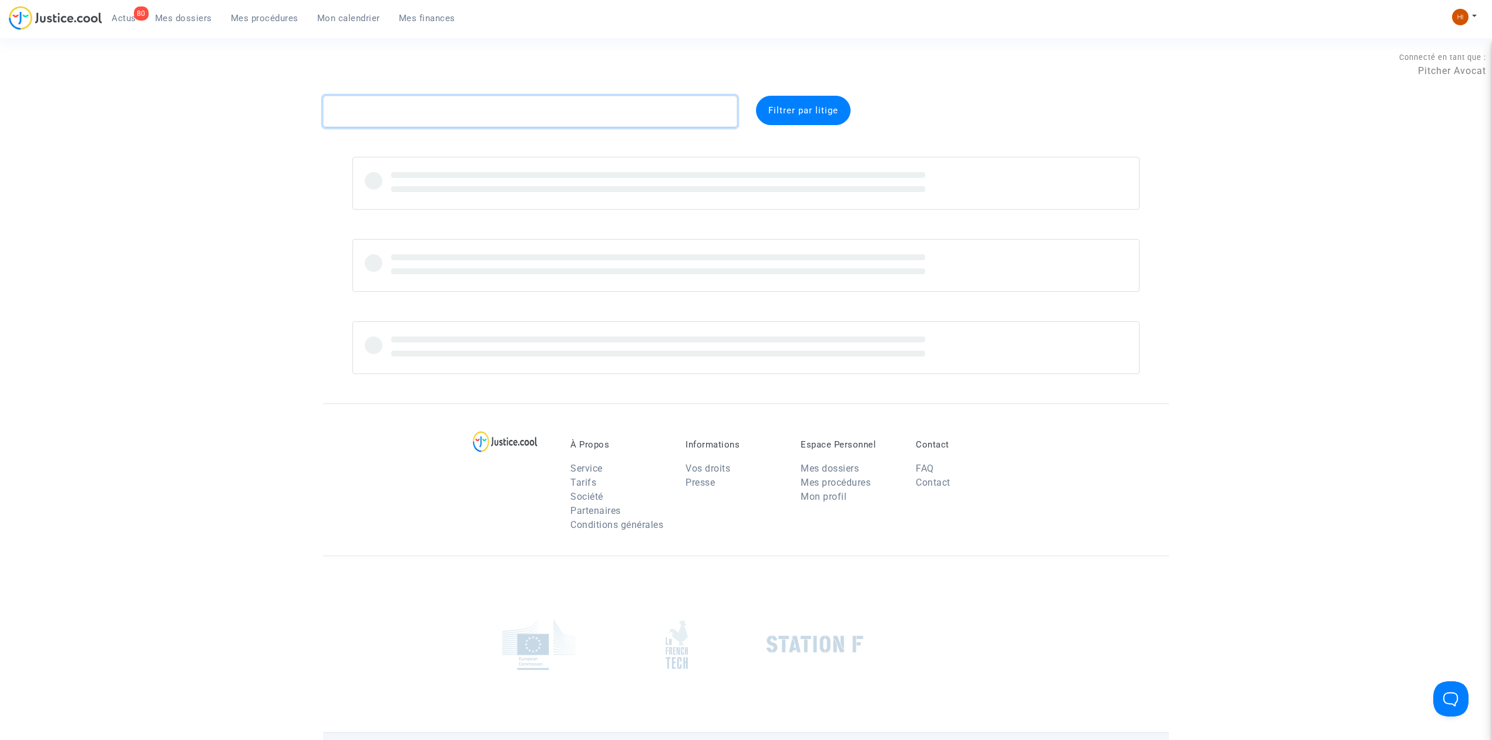
click at [390, 103] on textarea at bounding box center [530, 112] width 414 height 32
paste textarea "CFR-200401-GXXX"
type textarea "CFR-200401-GXXX"
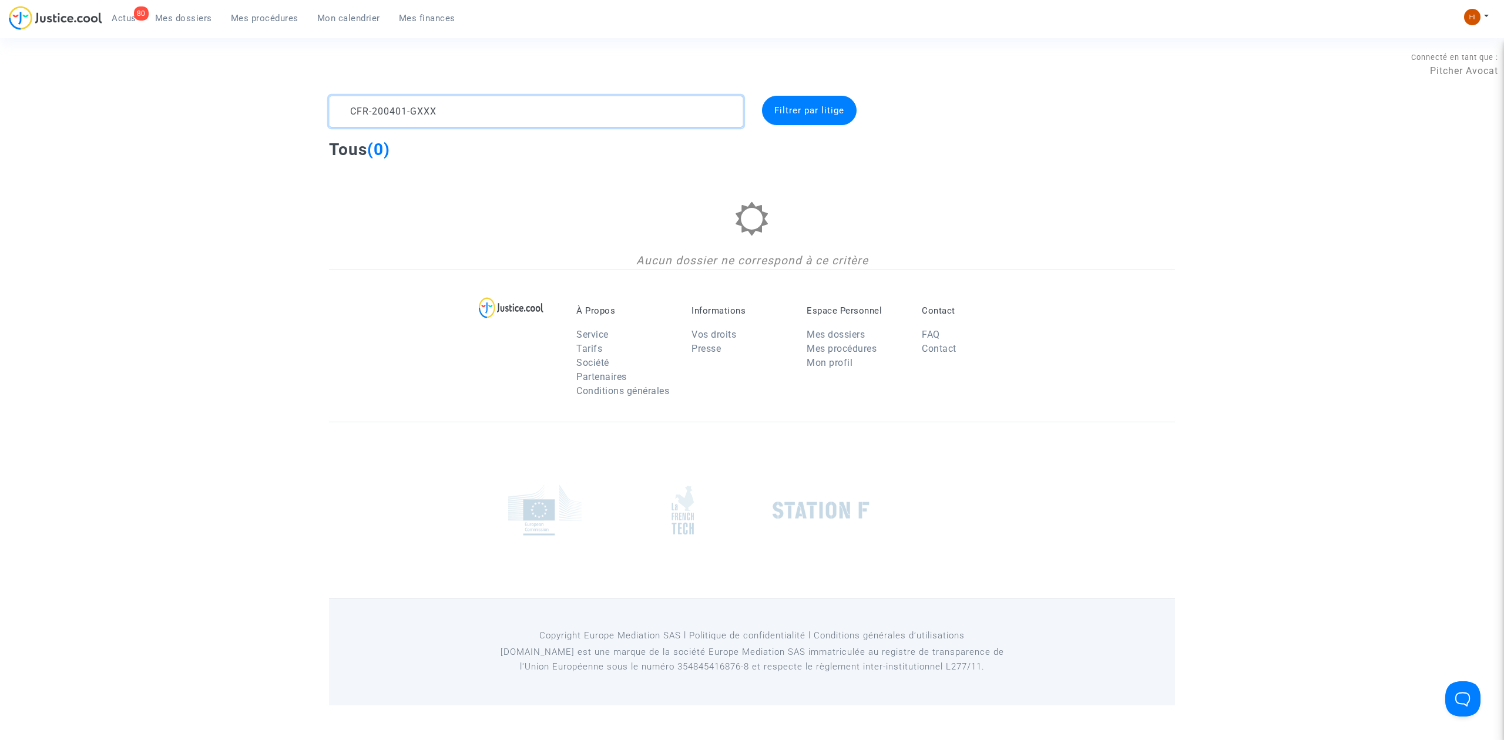
click at [462, 103] on textarea at bounding box center [536, 112] width 414 height 32
